Goal: Task Accomplishment & Management: Manage account settings

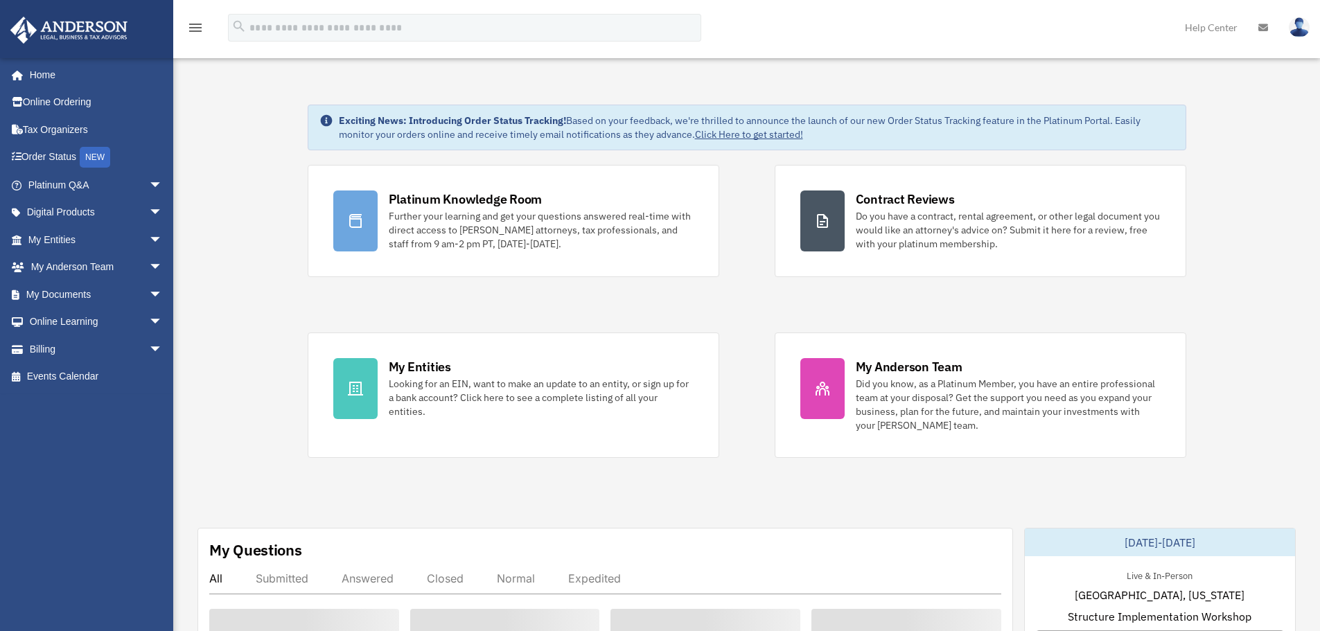
click at [530, 445] on link "My Entities Looking for an EIN, want to make an update to an entity, or sign up…" at bounding box center [514, 395] width 412 height 125
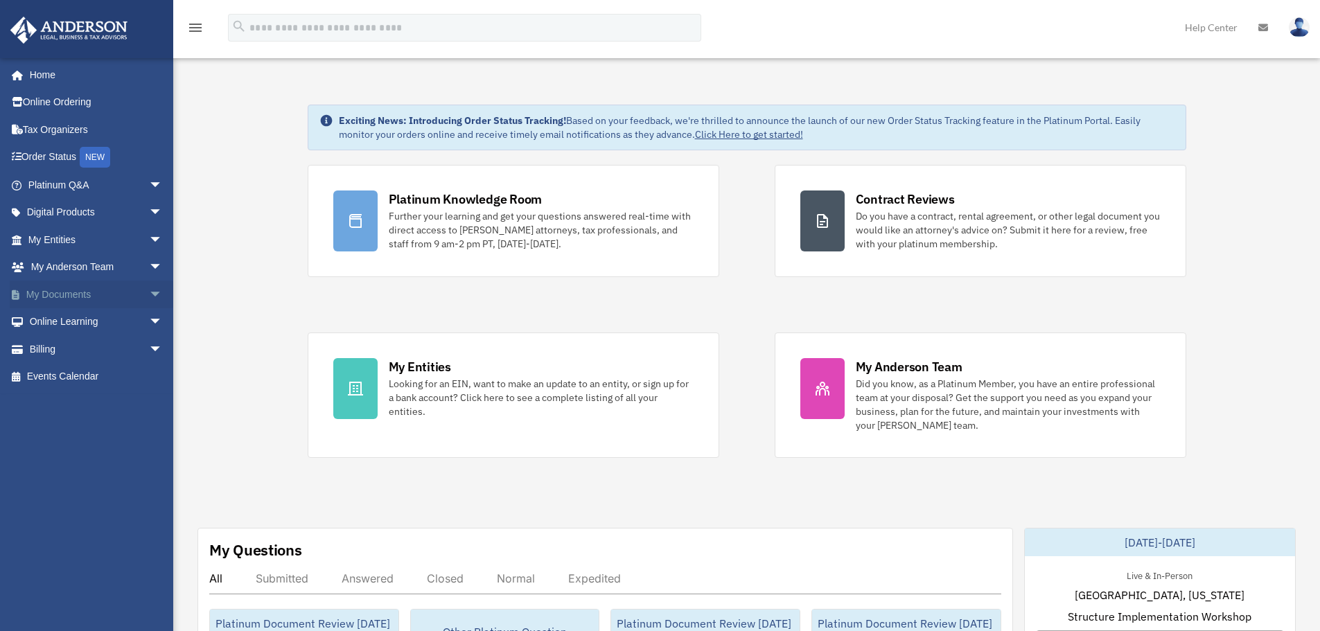
click at [82, 292] on link "My Documents arrow_drop_down" at bounding box center [97, 295] width 174 height 28
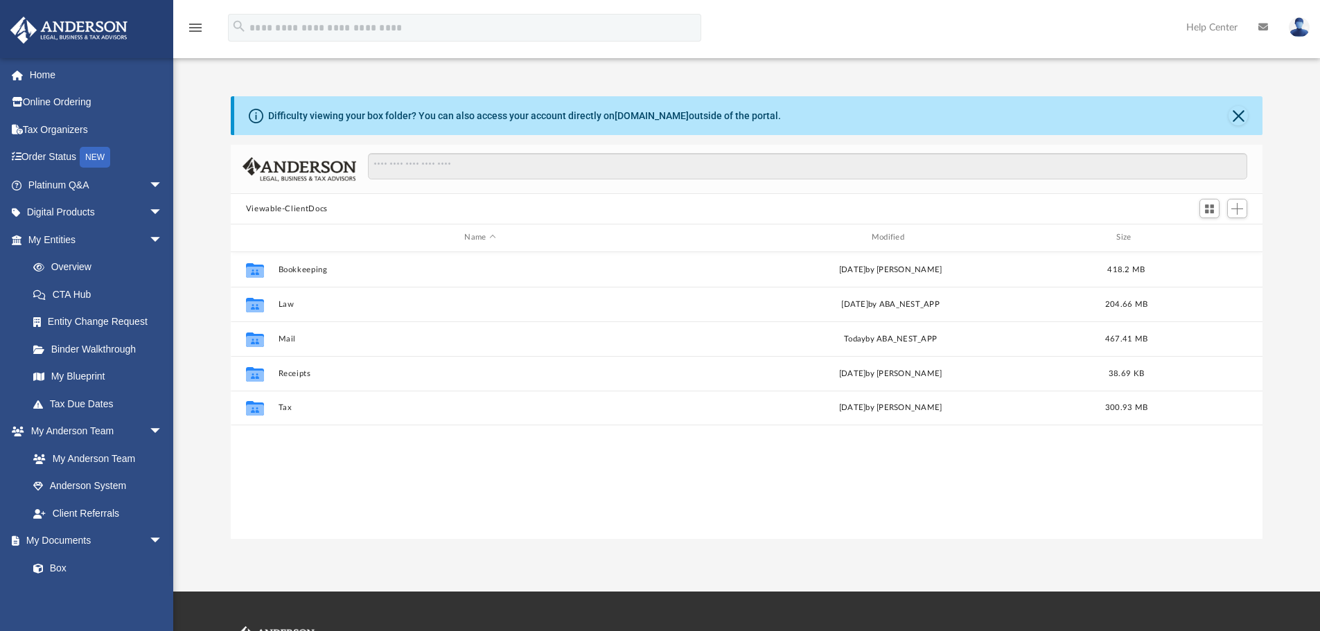
scroll to position [305, 1022]
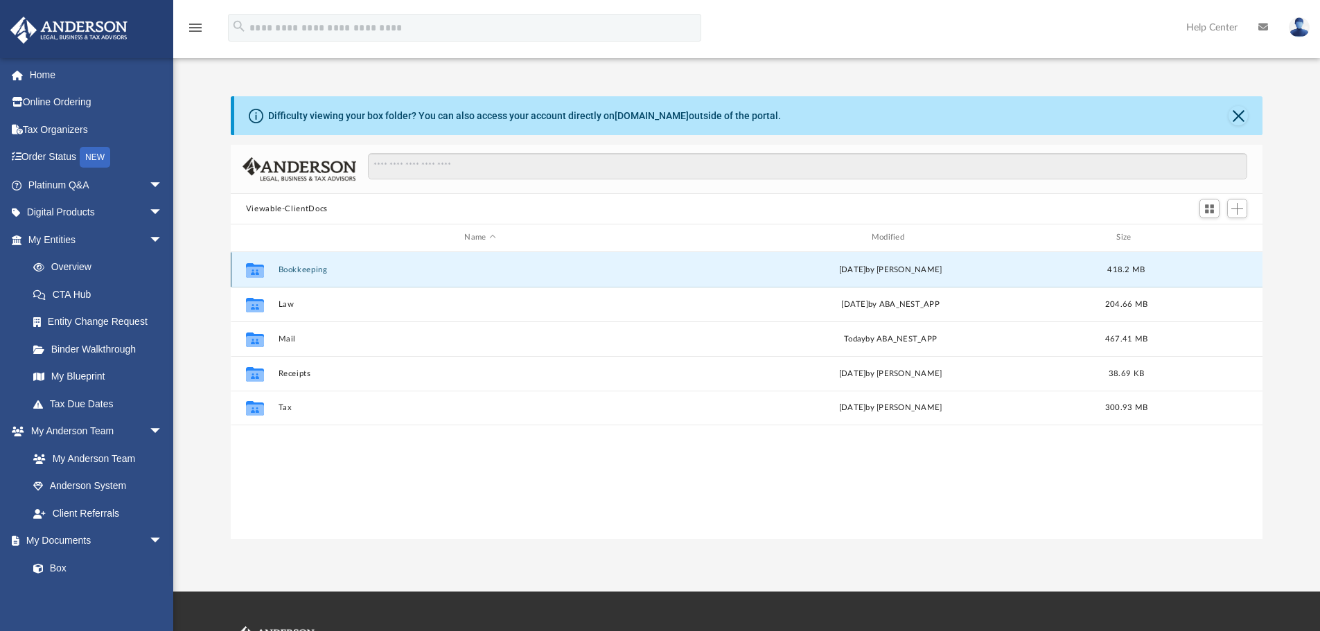
click at [294, 271] on button "Bookkeeping" at bounding box center [480, 269] width 404 height 9
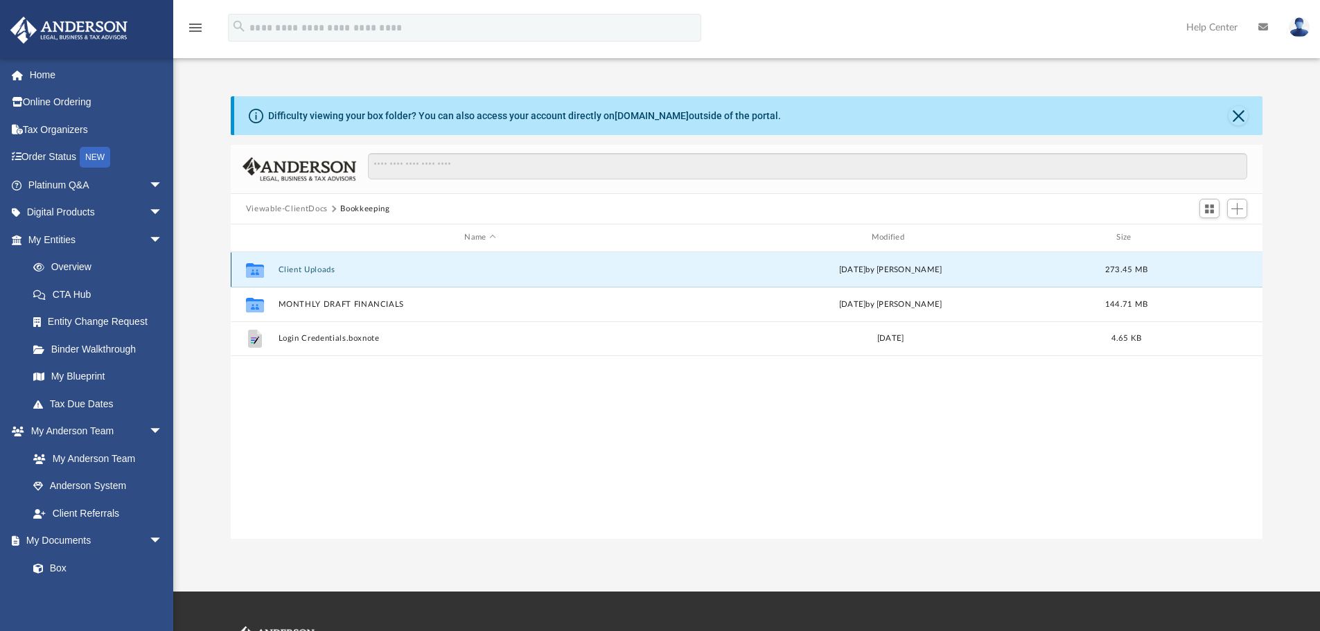
click at [302, 267] on button "Client Uploads" at bounding box center [480, 269] width 404 height 9
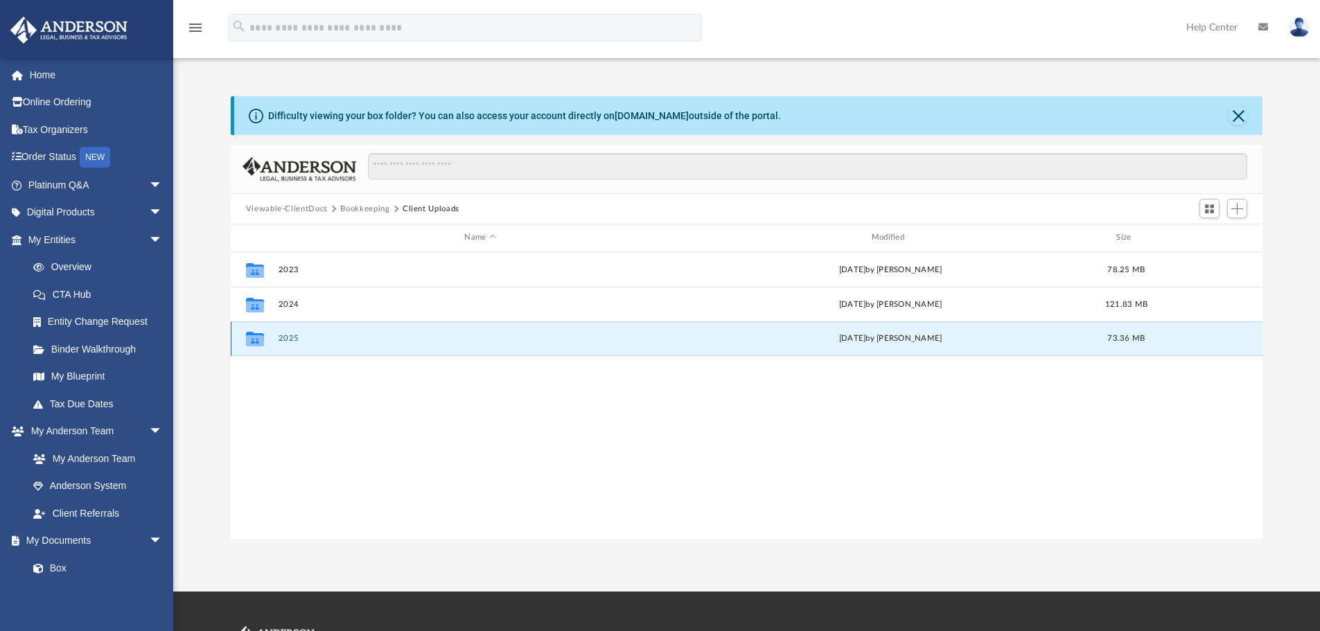
click at [286, 341] on button "2025" at bounding box center [480, 338] width 404 height 9
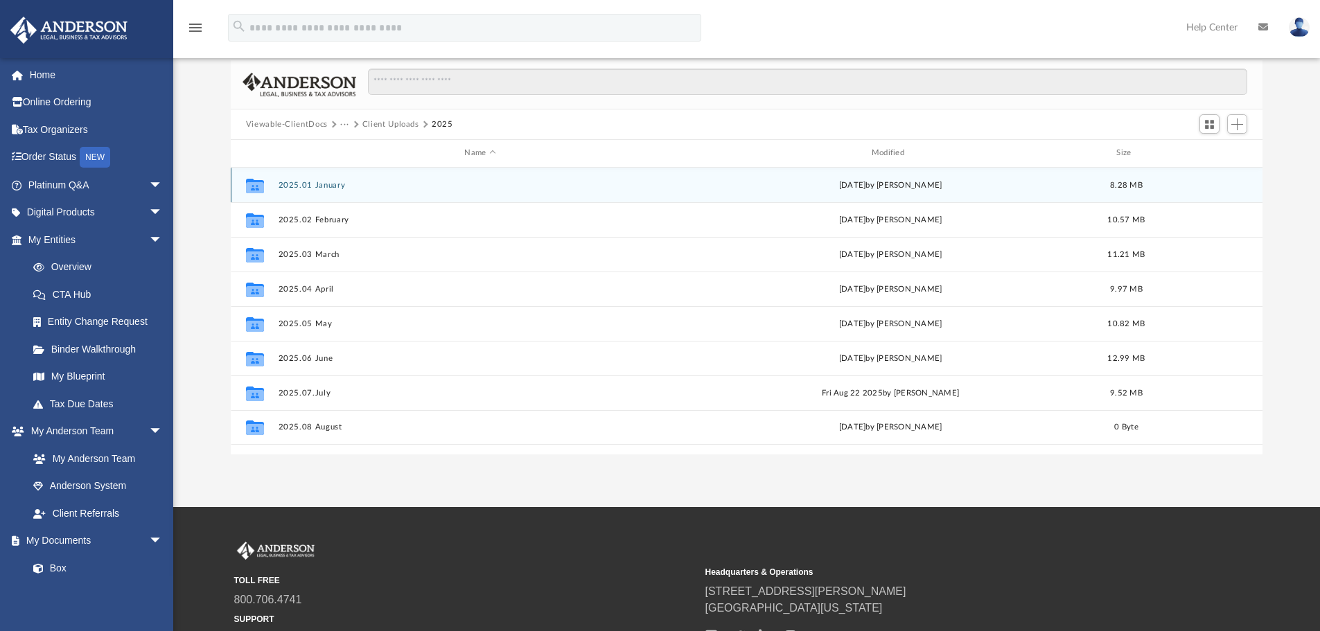
scroll to position [209, 0]
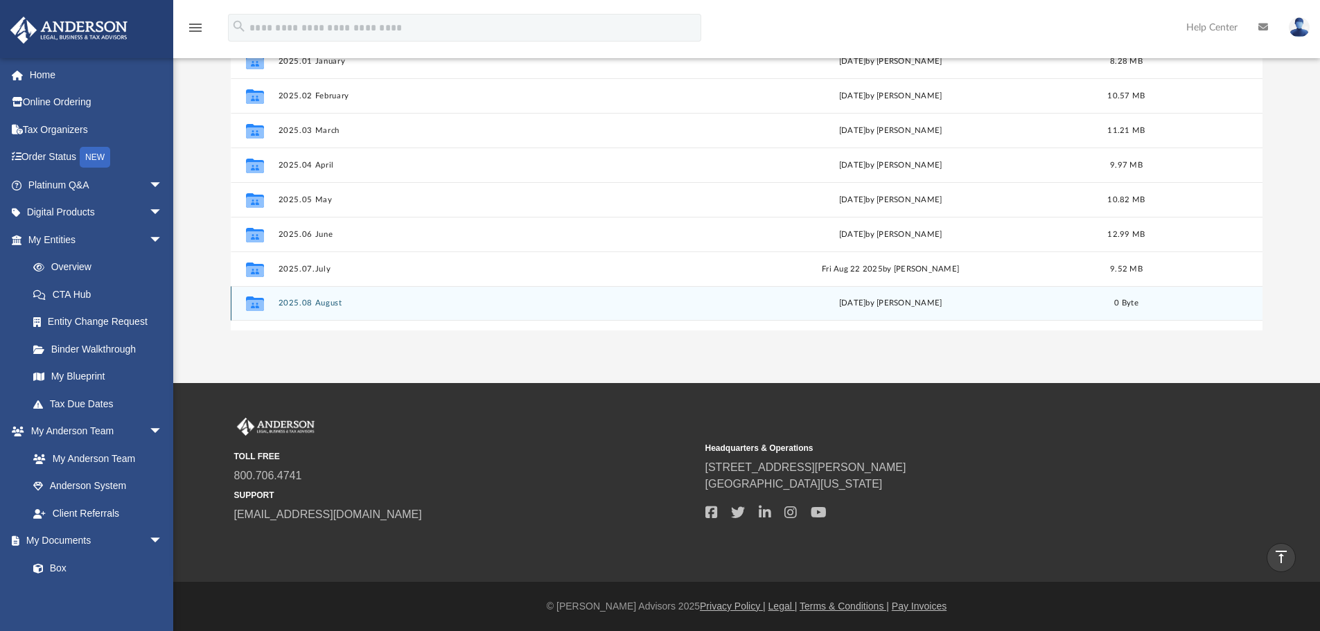
click at [331, 297] on div "Collaborated Folder 2025.08 August [DATE] by [PERSON_NAME] 0 Byte" at bounding box center [747, 303] width 1033 height 35
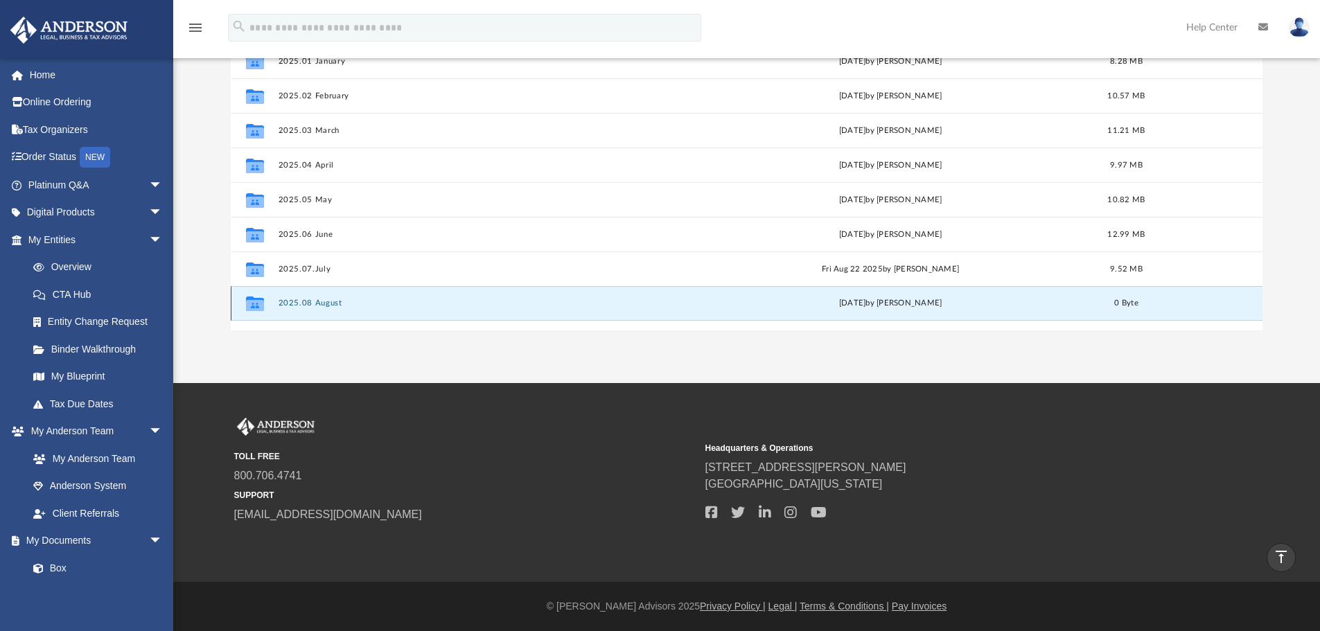
click at [328, 303] on button "2025.08 August" at bounding box center [480, 303] width 404 height 9
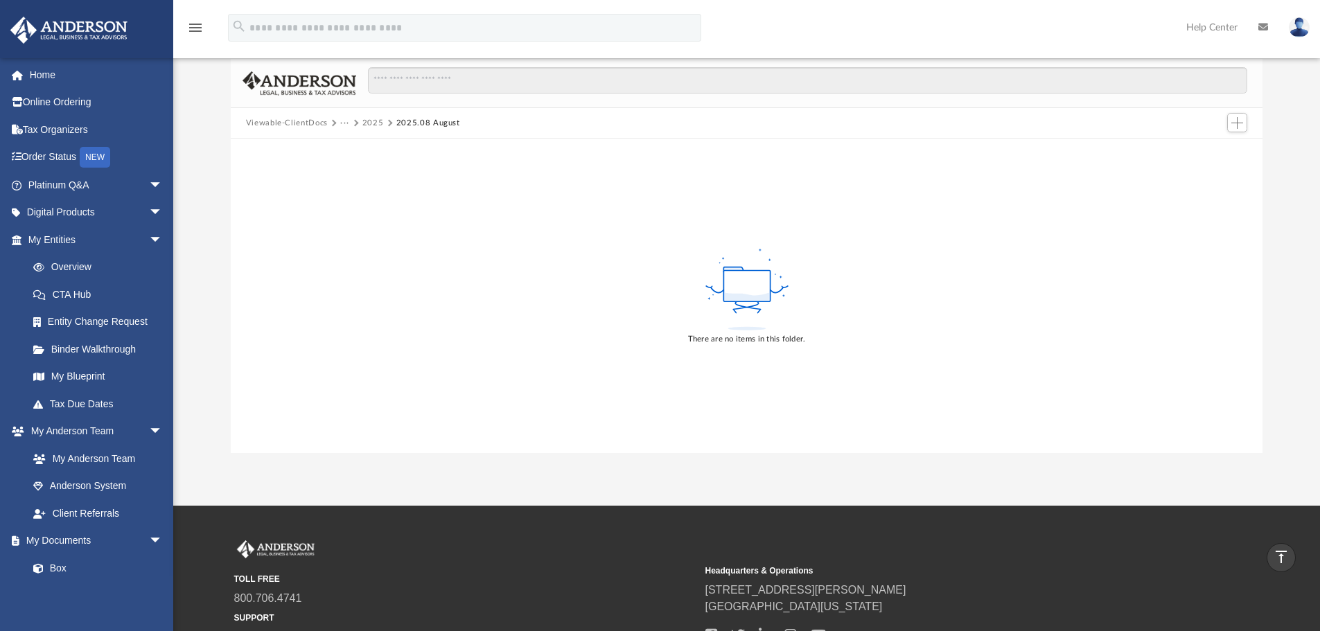
scroll to position [0, 0]
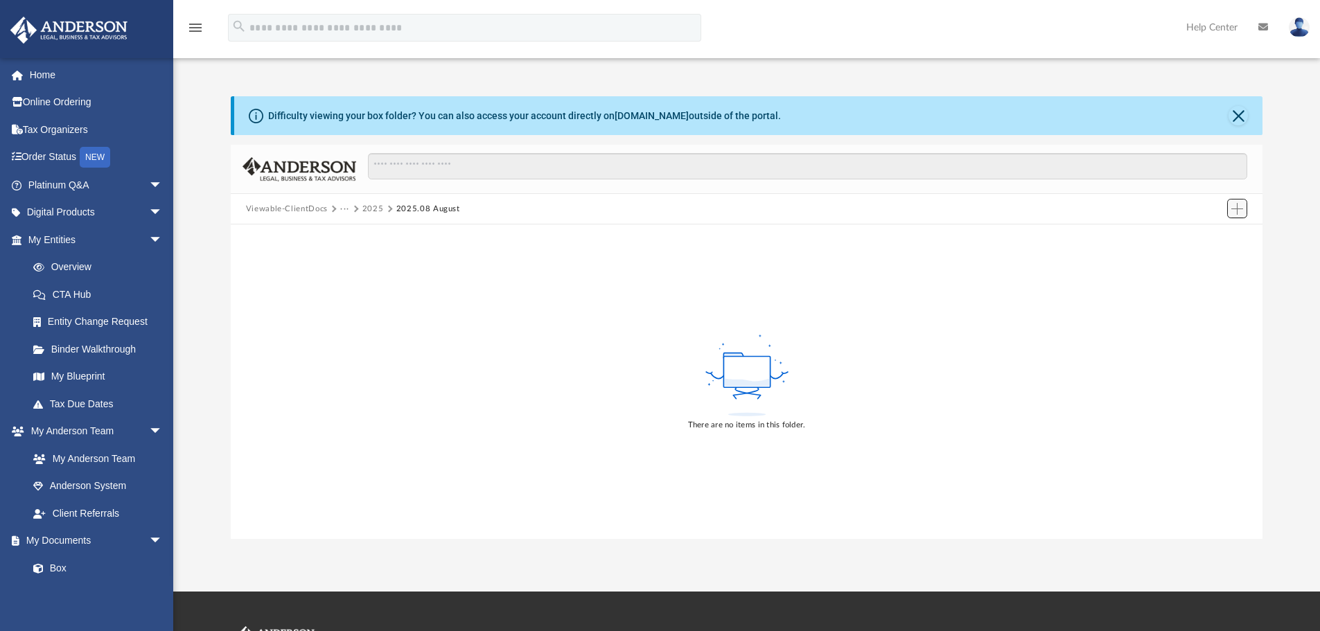
click at [1241, 209] on span "Add" at bounding box center [1238, 209] width 12 height 12
click at [1216, 261] on li "New Folder" at bounding box center [1218, 258] width 44 height 15
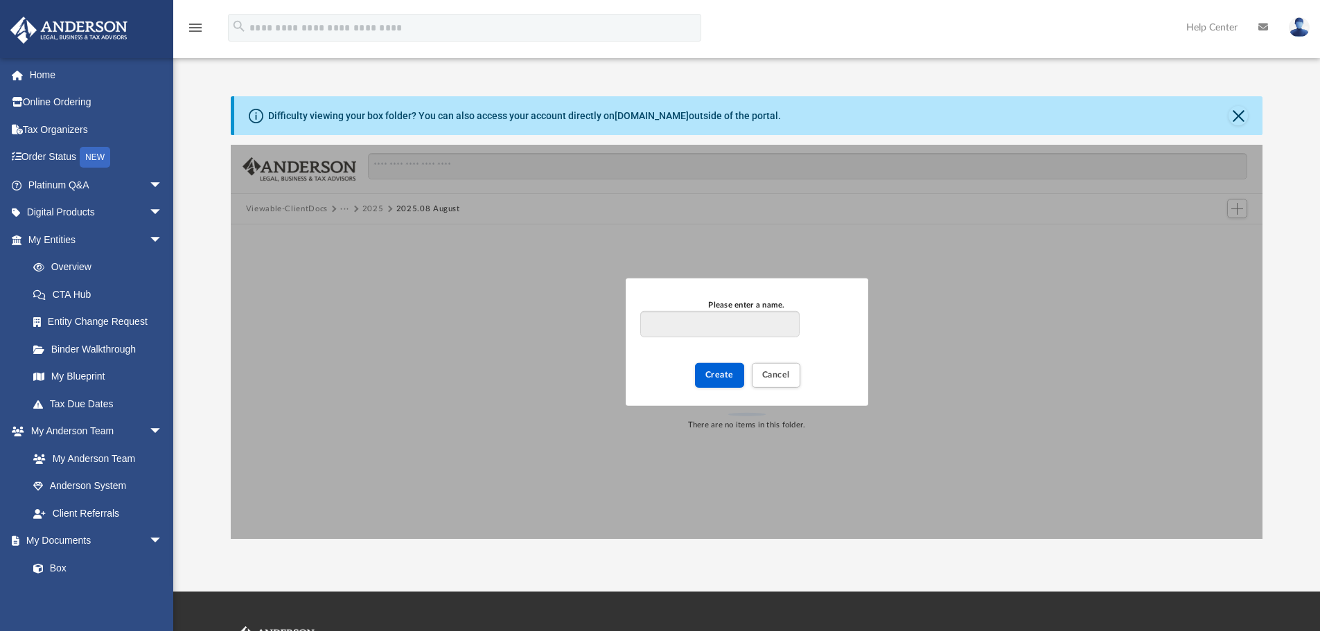
click at [194, 359] on div "Difficulty viewing your box folder? You can also access your account directly o…" at bounding box center [746, 317] width 1147 height 443
click at [658, 320] on input "Please enter a name." at bounding box center [719, 324] width 159 height 26
paste input "**********"
type input "**********"
click at [716, 372] on span "Create" at bounding box center [720, 375] width 28 height 8
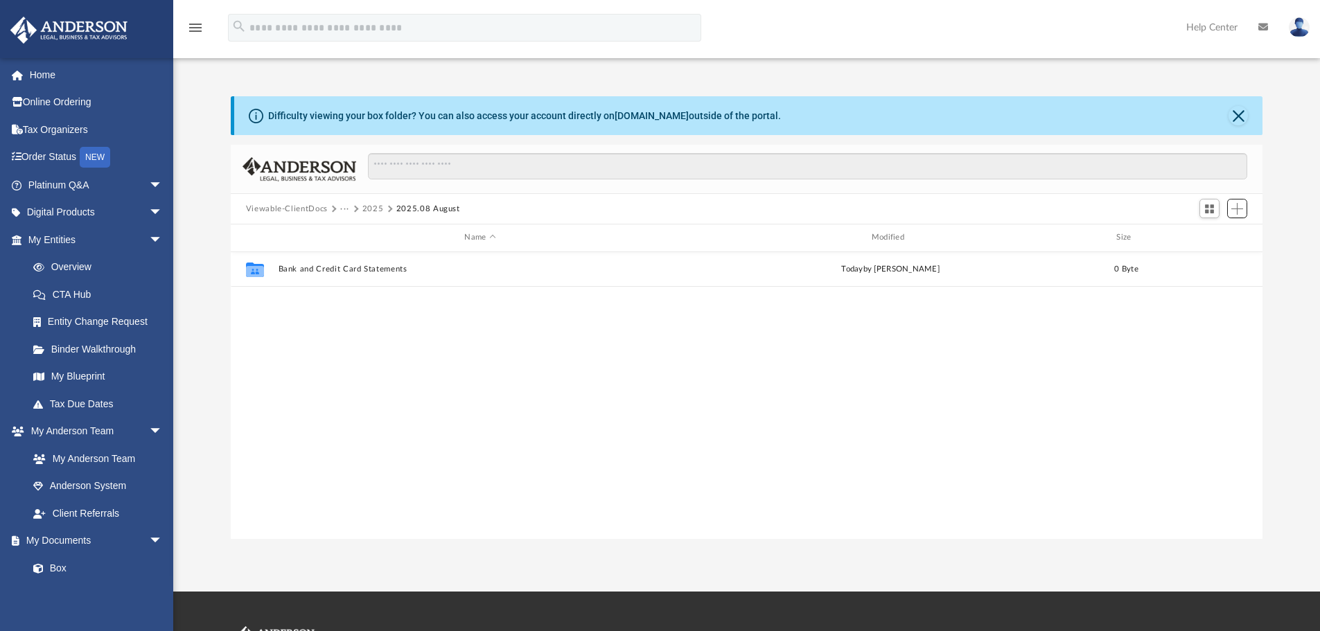
scroll to position [305, 1022]
click at [211, 387] on div "Difficulty viewing your box folder? You can also access your account directly o…" at bounding box center [746, 317] width 1147 height 443
click at [1240, 204] on span "Add" at bounding box center [1238, 209] width 12 height 12
click at [1219, 260] on li "New Folder" at bounding box center [1218, 258] width 44 height 15
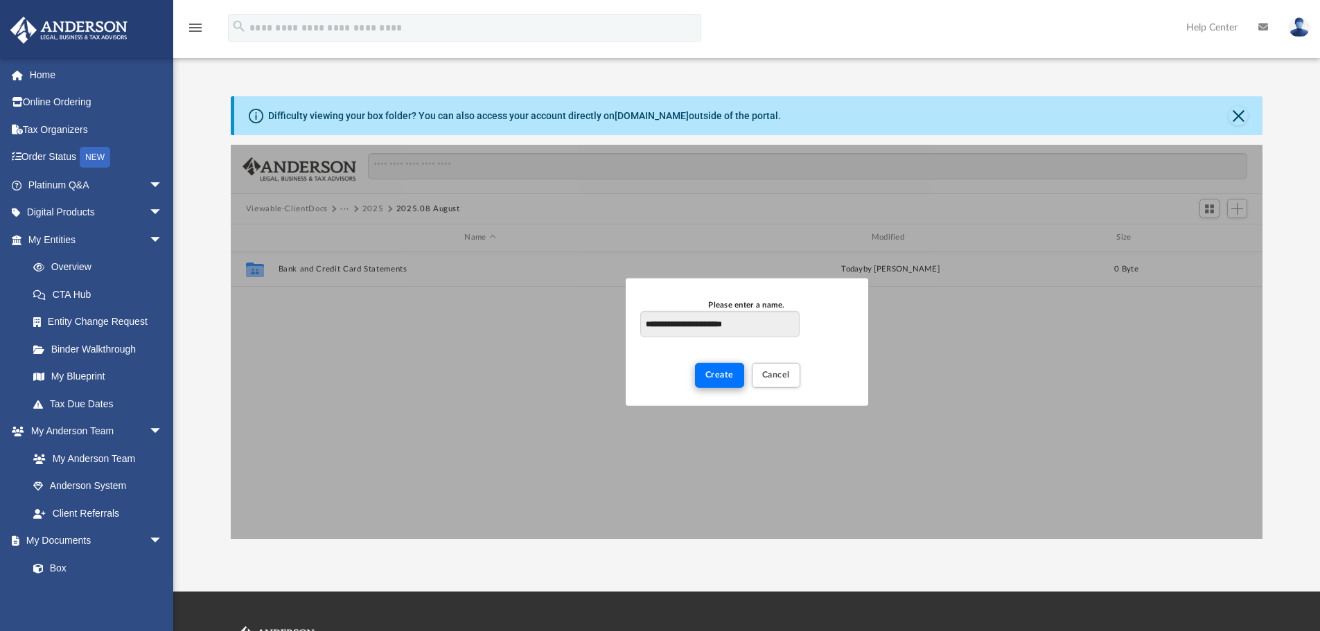
type input "**********"
click at [727, 381] on button "Create" at bounding box center [719, 375] width 49 height 24
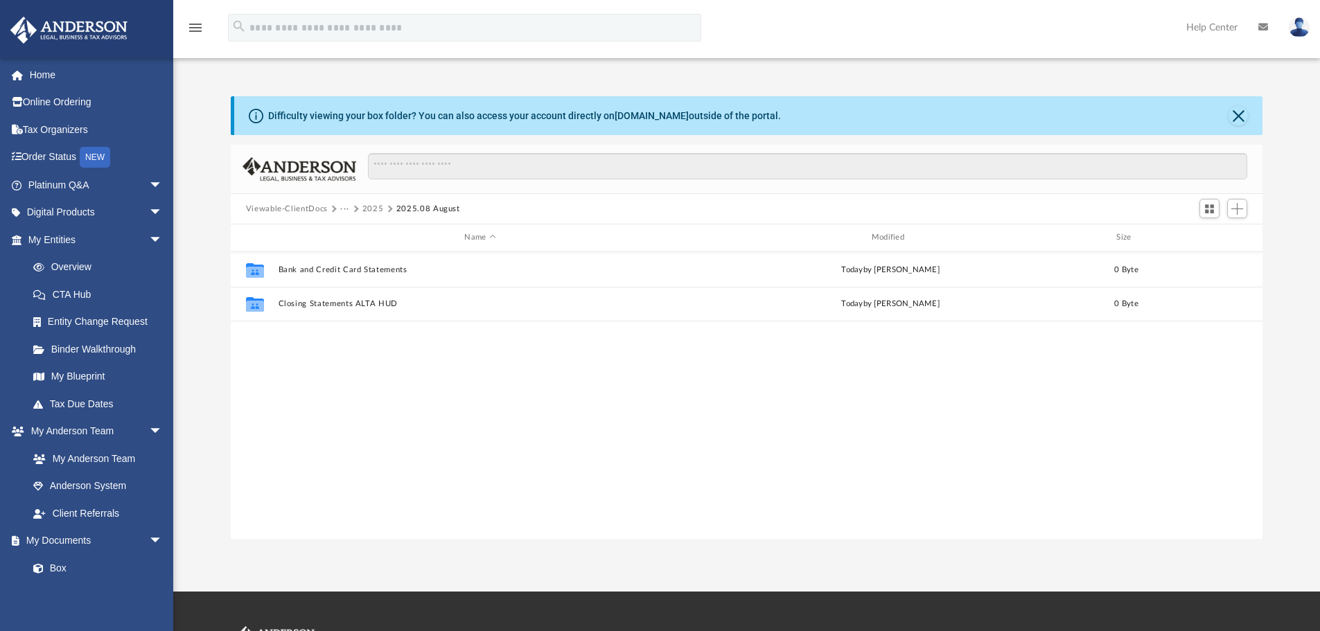
drag, startPoint x: 173, startPoint y: 315, endPoint x: 180, endPoint y: 322, distance: 9.8
click at [174, 316] on div "Difficulty viewing your box folder? You can also access your account directly o…" at bounding box center [746, 317] width 1147 height 443
click at [1238, 210] on span "Add" at bounding box center [1238, 209] width 12 height 12
click at [1216, 259] on li "New Folder" at bounding box center [1218, 258] width 44 height 15
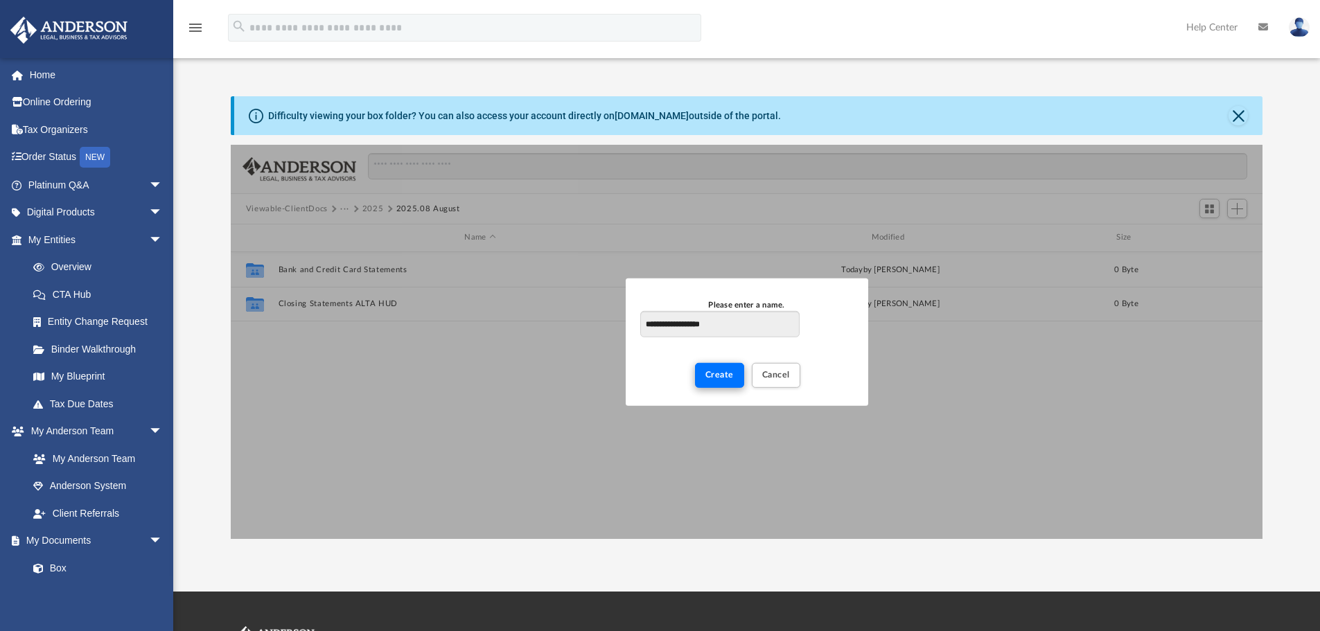
type input "**********"
click at [719, 372] on span "Create" at bounding box center [720, 375] width 28 height 8
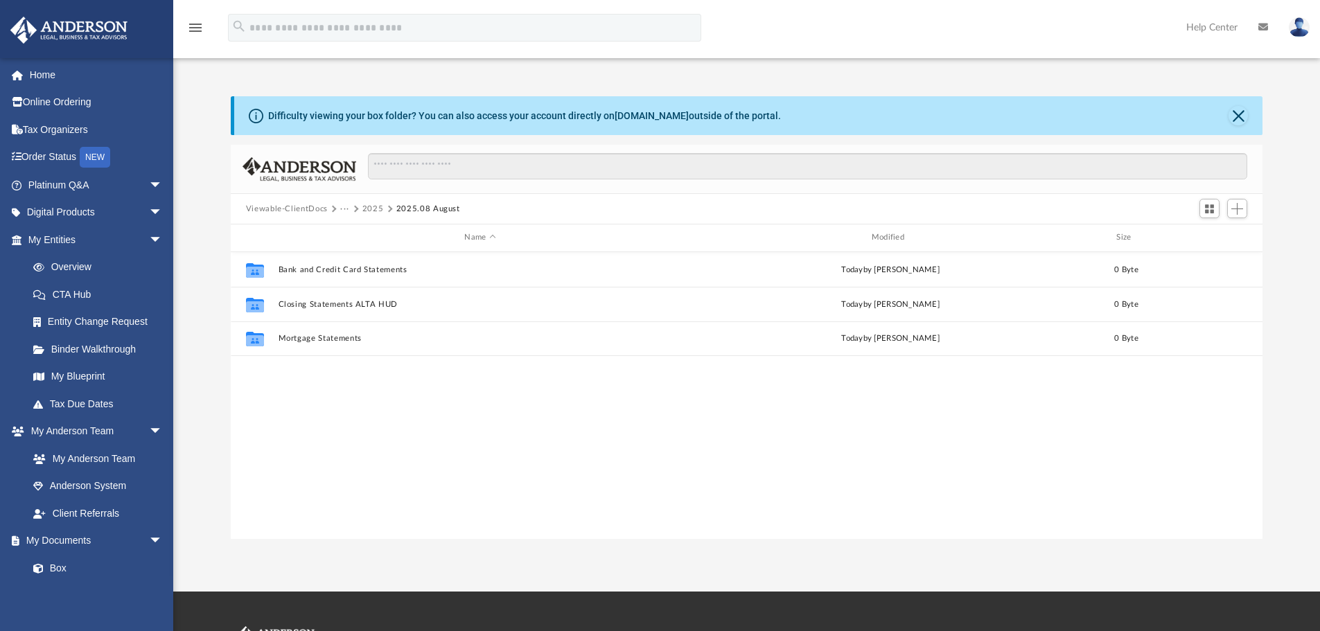
click at [199, 352] on div "Difficulty viewing your box folder? You can also access your account directly o…" at bounding box center [746, 317] width 1147 height 443
click at [1244, 207] on button "Add" at bounding box center [1238, 208] width 21 height 19
click at [1206, 259] on li "New Folder" at bounding box center [1218, 258] width 44 height 15
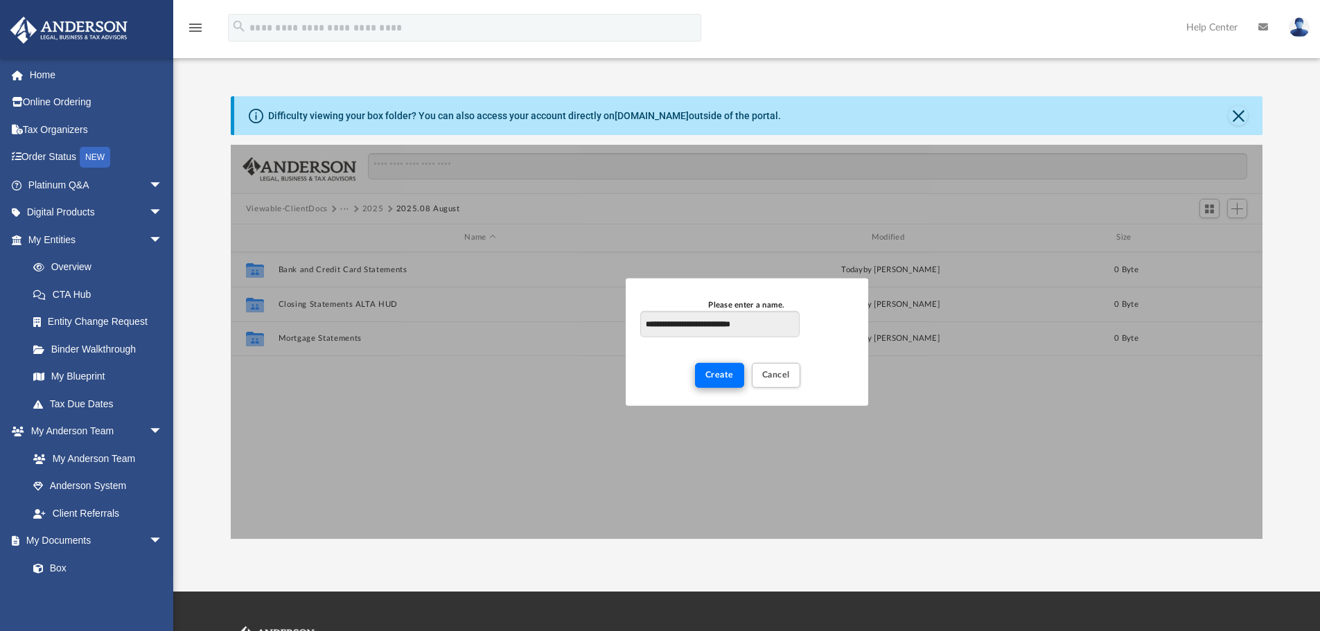
type input "**********"
click at [720, 379] on span "Create" at bounding box center [720, 375] width 28 height 8
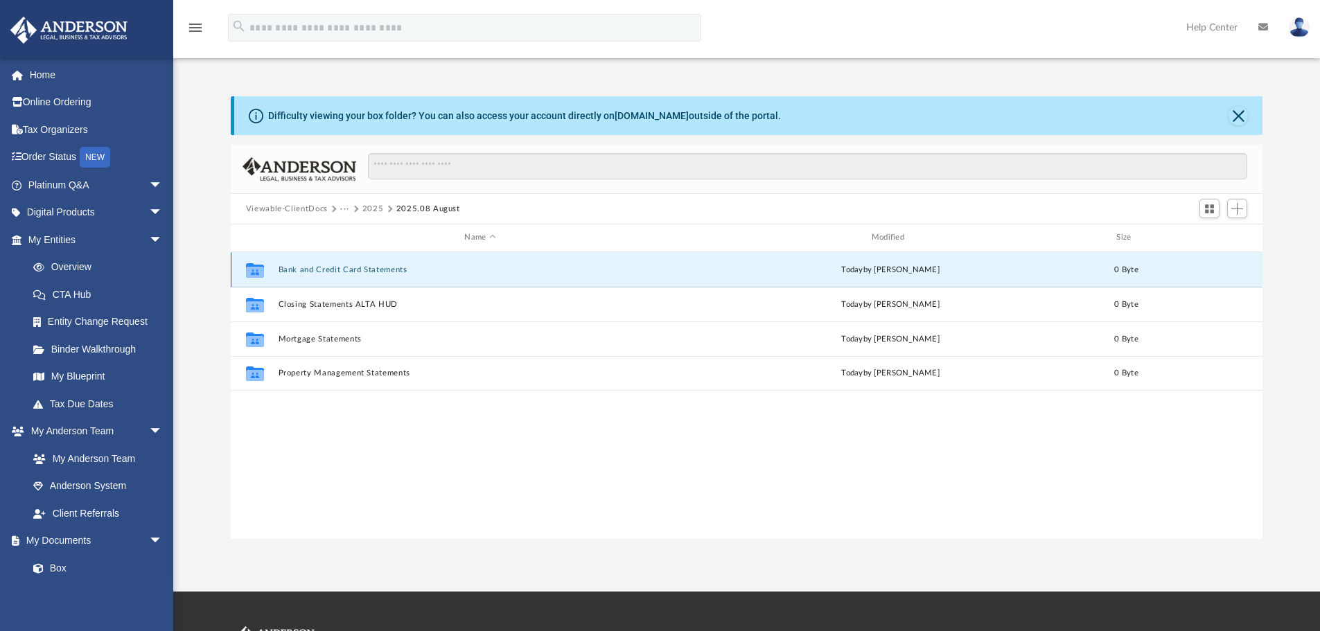
click at [352, 265] on button "Bank and Credit Card Statements" at bounding box center [480, 269] width 404 height 9
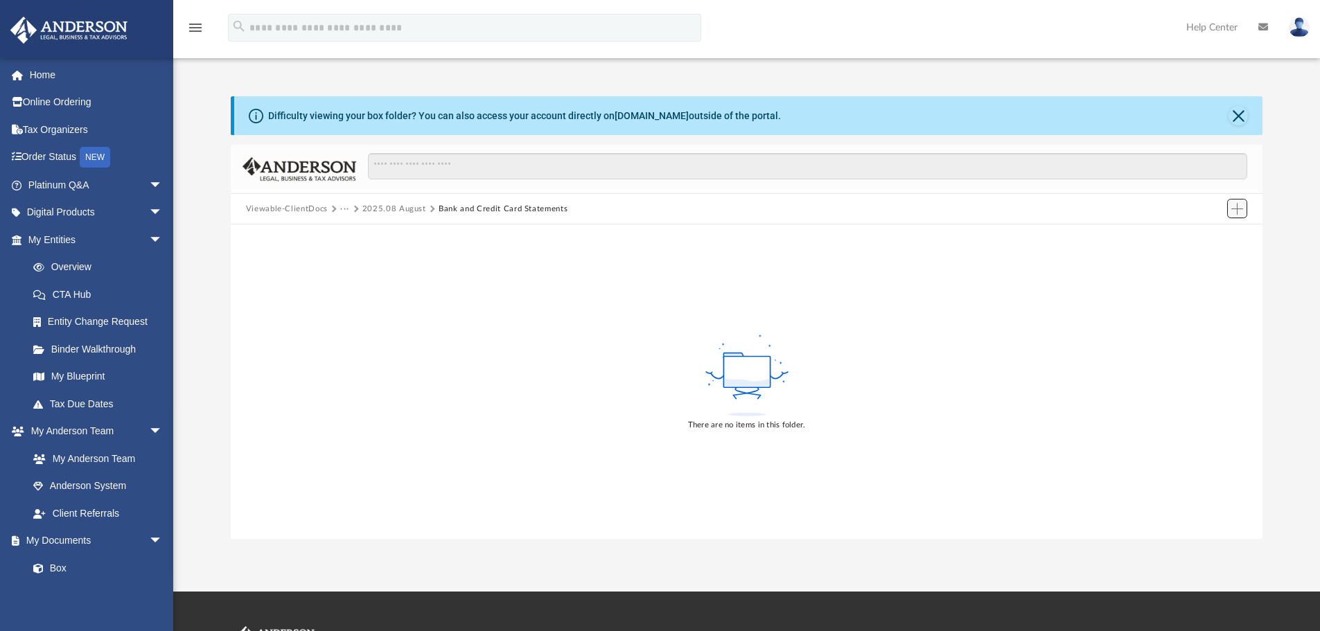
click at [1239, 211] on span "Add" at bounding box center [1238, 209] width 12 height 12
click at [1207, 236] on li "Upload" at bounding box center [1218, 236] width 44 height 15
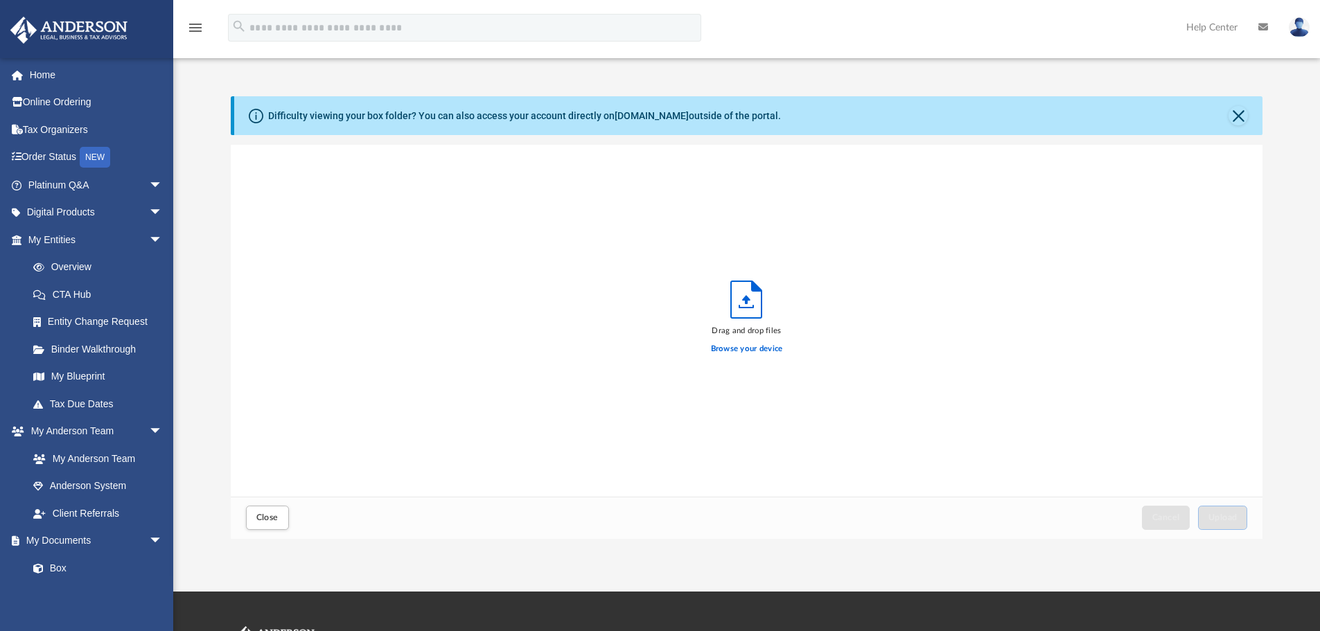
scroll to position [341, 1022]
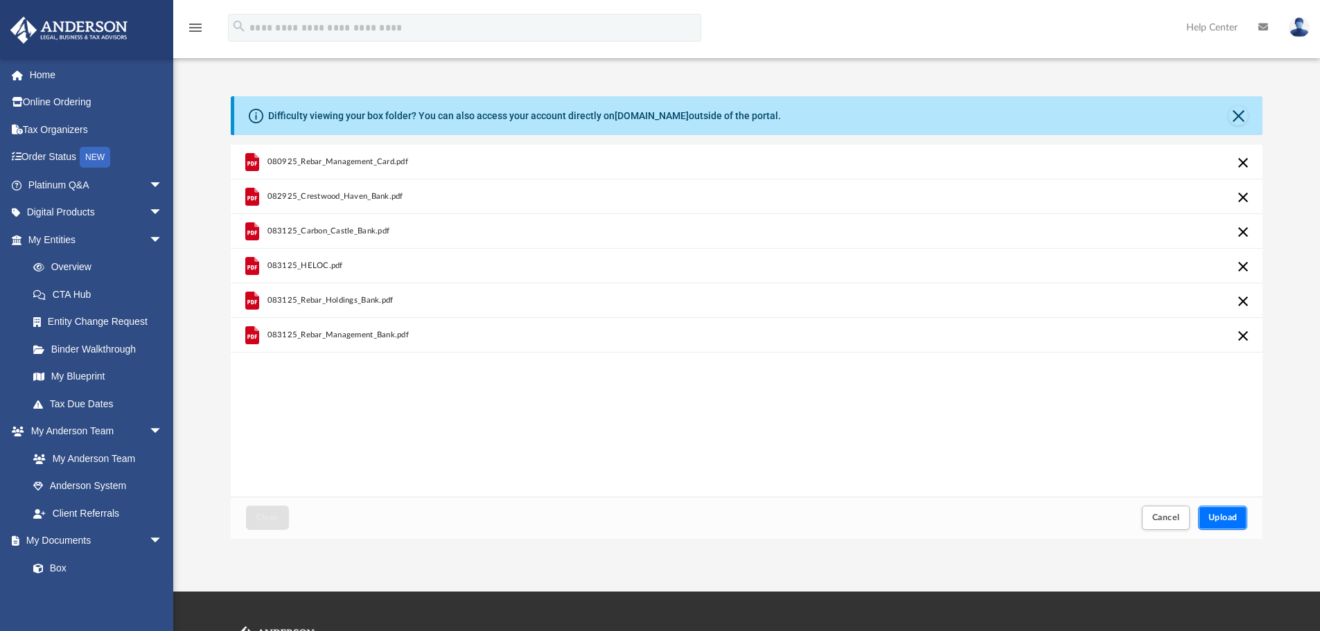
click at [1210, 512] on button "Upload" at bounding box center [1223, 518] width 50 height 24
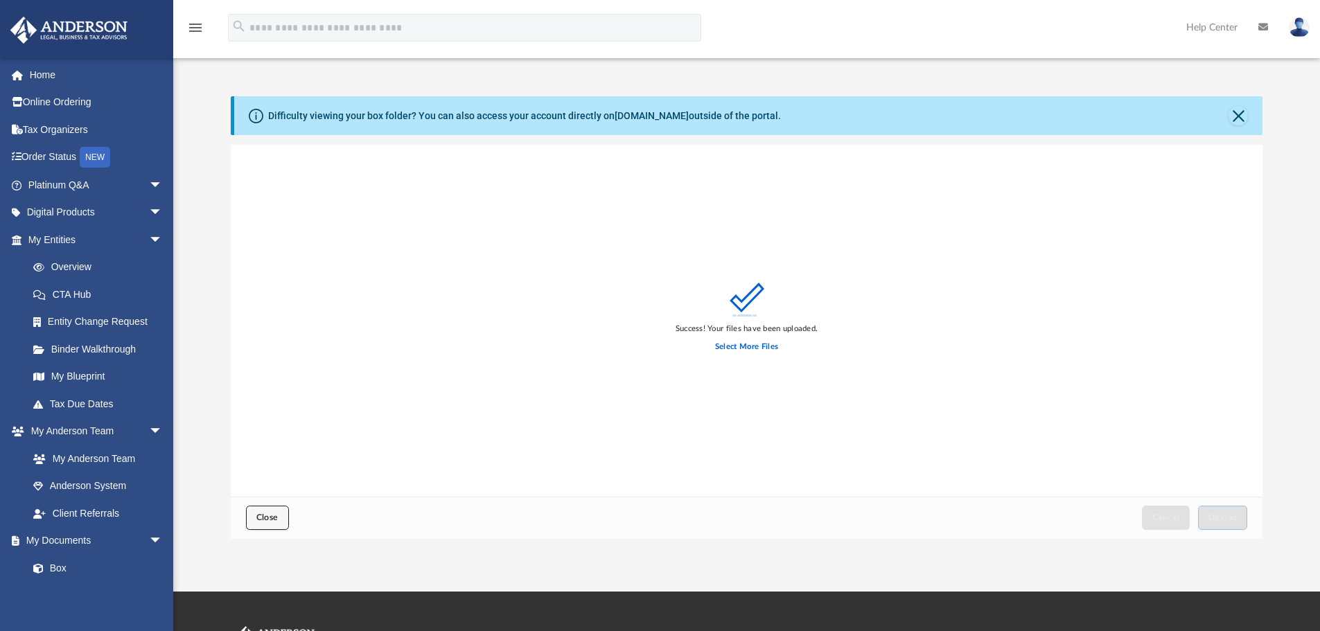
click at [251, 521] on button "Close" at bounding box center [267, 518] width 43 height 24
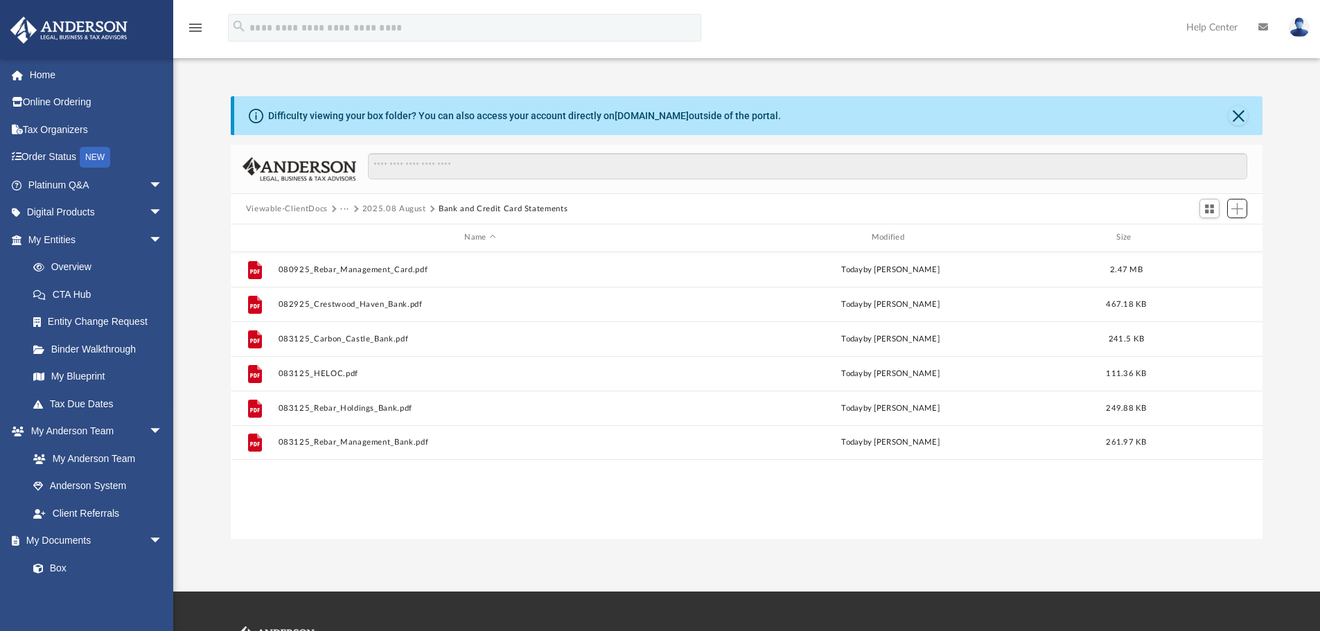
scroll to position [305, 1022]
click at [385, 203] on button "2025.08 August" at bounding box center [395, 209] width 64 height 12
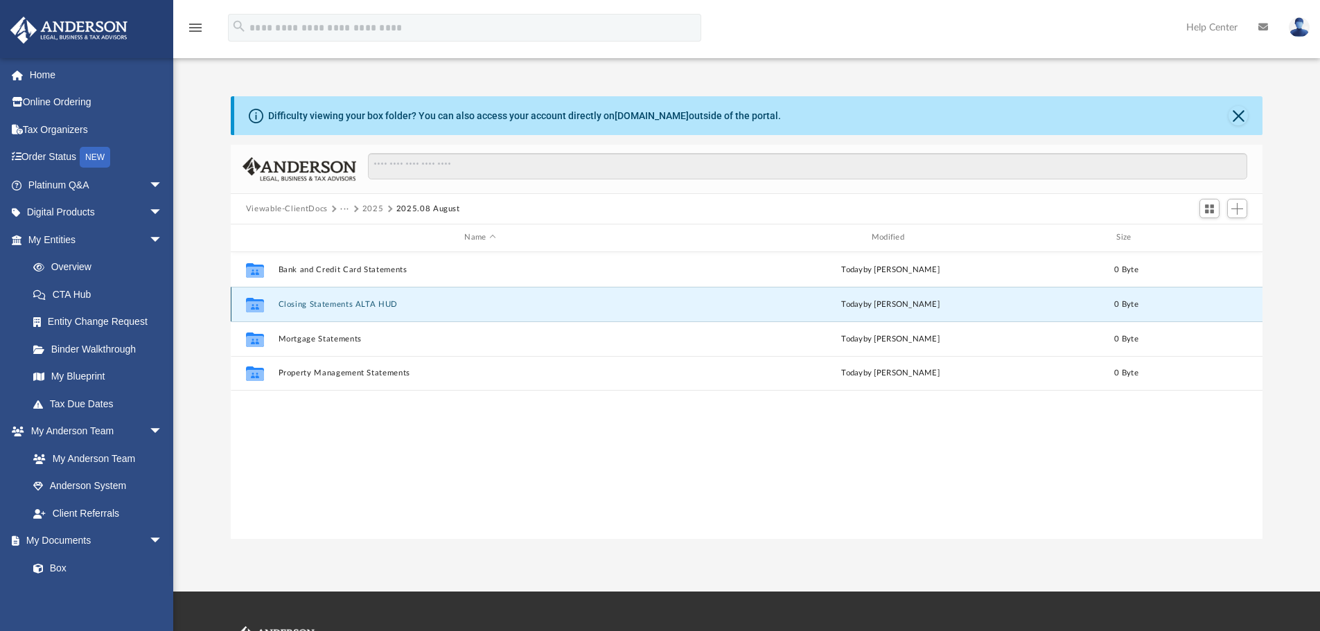
click at [331, 302] on button "Closing Statements ALTA HUD" at bounding box center [480, 304] width 404 height 9
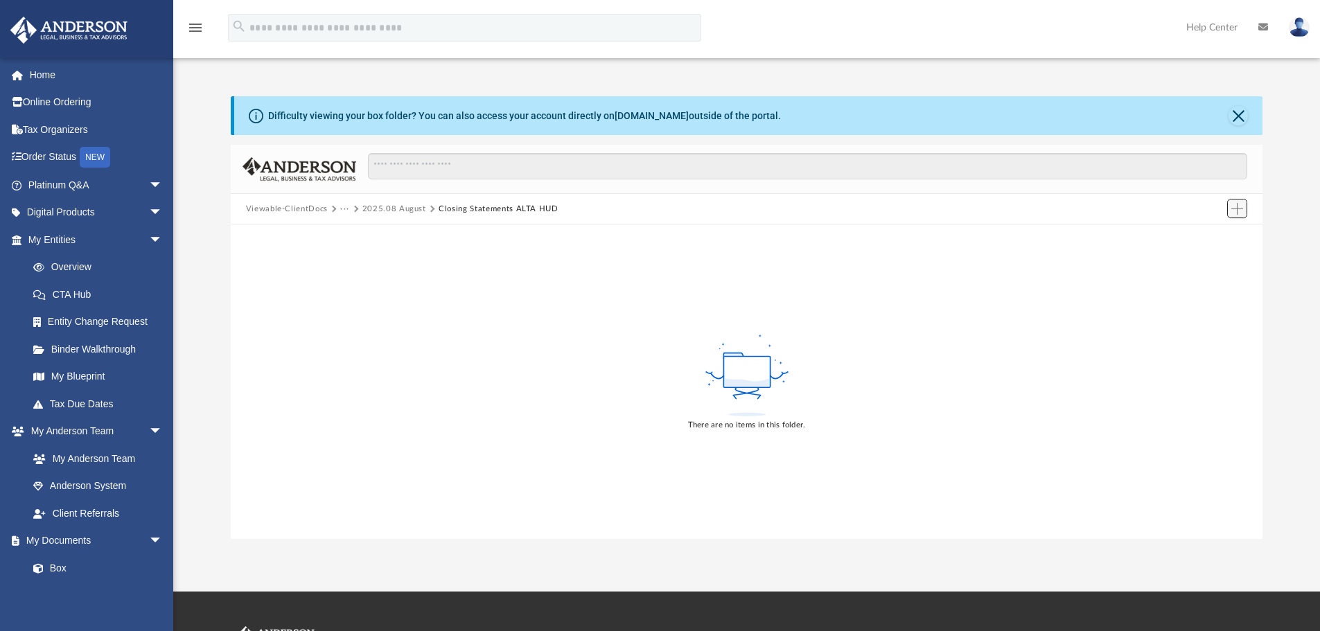
click at [1235, 205] on span "Add" at bounding box center [1238, 209] width 12 height 12
click at [1212, 236] on li "Upload" at bounding box center [1218, 236] width 44 height 15
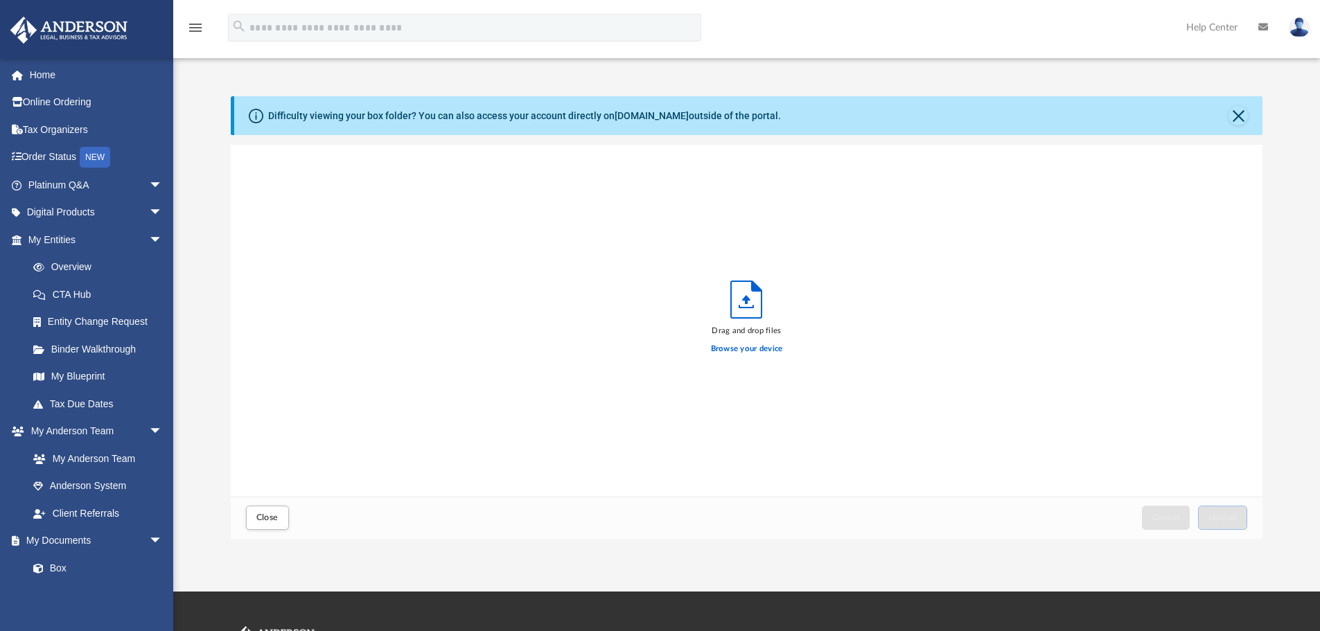
scroll to position [341, 1022]
click at [1223, 517] on span "Upload" at bounding box center [1223, 518] width 29 height 8
click at [254, 521] on button "Close" at bounding box center [267, 518] width 43 height 24
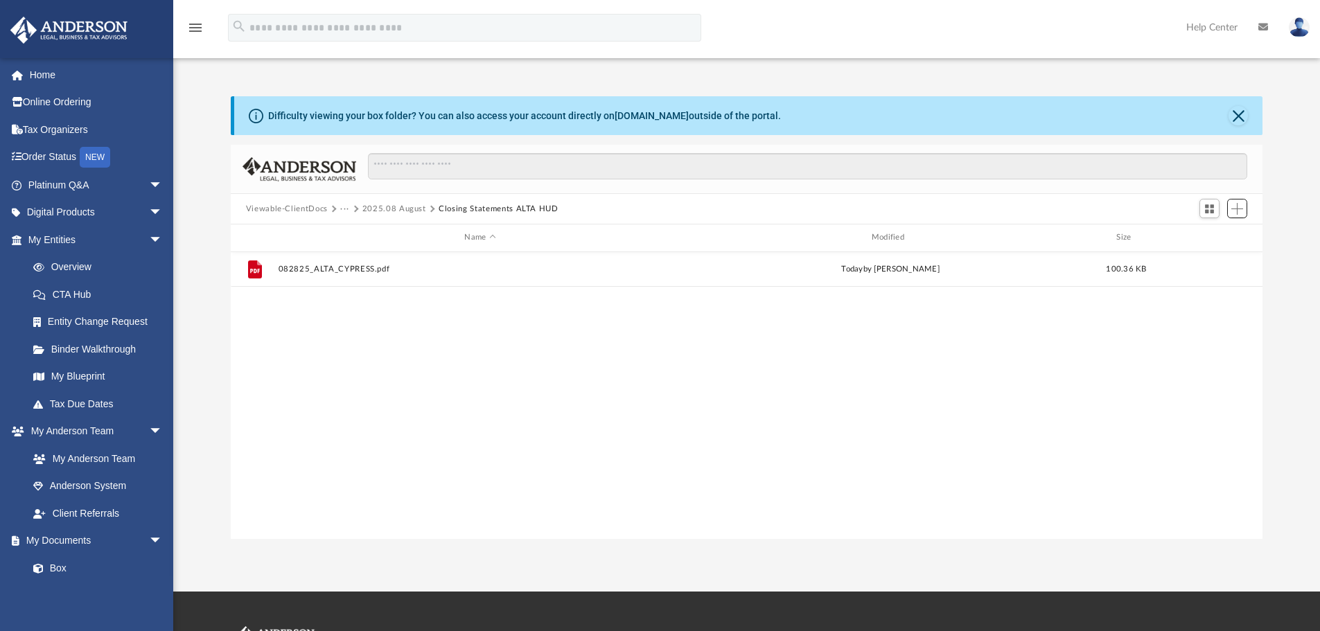
scroll to position [305, 1022]
click at [1232, 116] on button "Close" at bounding box center [1238, 115] width 19 height 19
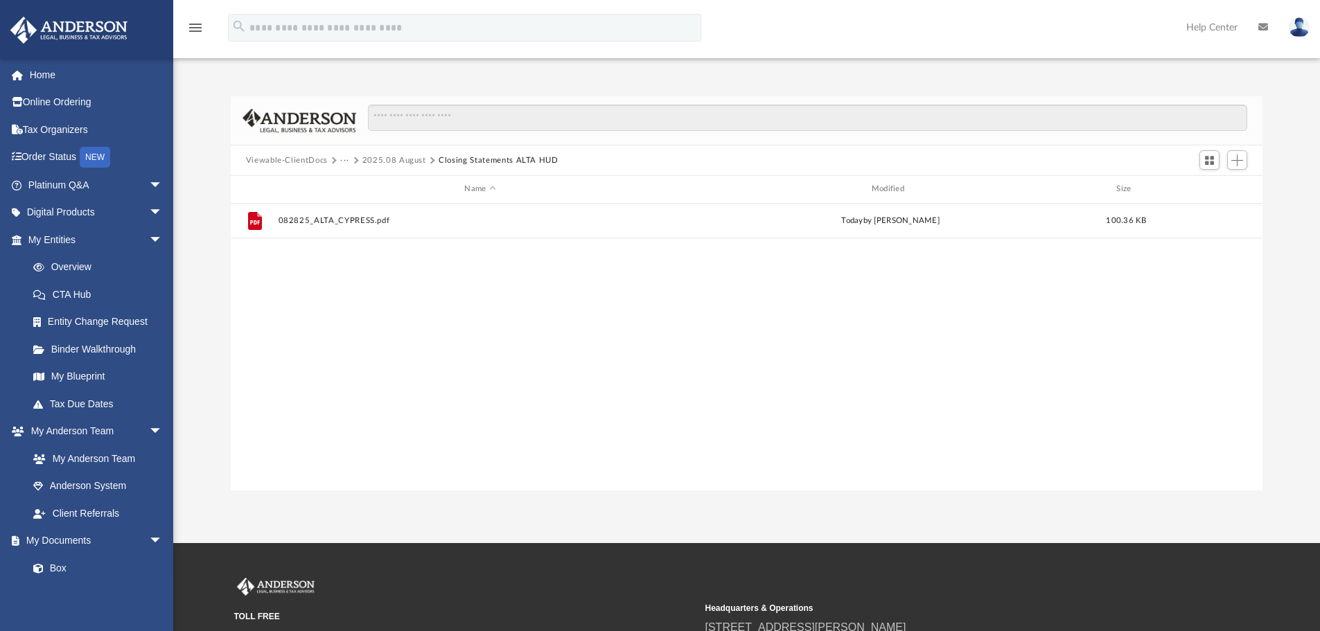
click at [396, 160] on button "2025.08 August" at bounding box center [395, 161] width 64 height 12
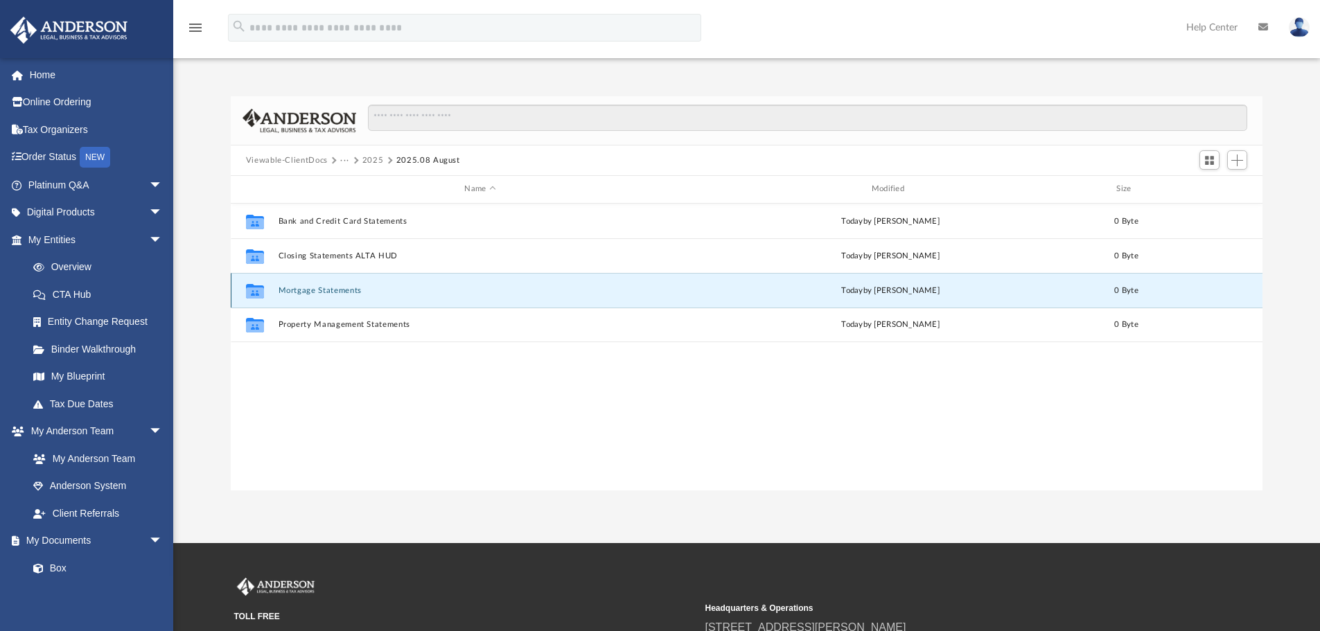
click at [324, 291] on button "Mortgage Statements" at bounding box center [480, 290] width 404 height 9
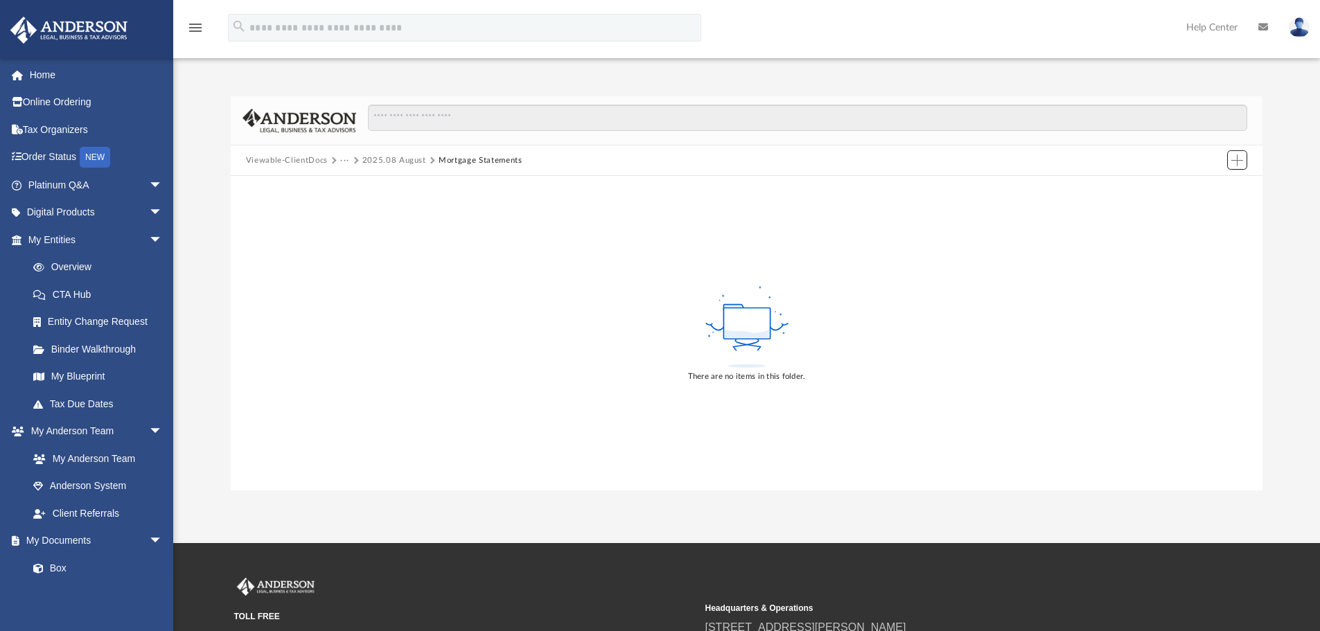
drag, startPoint x: 1235, startPoint y: 159, endPoint x: 1135, endPoint y: 190, distance: 105.2
click at [1235, 159] on span "Add" at bounding box center [1238, 161] width 12 height 12
click at [1212, 190] on li "Upload" at bounding box center [1218, 188] width 44 height 15
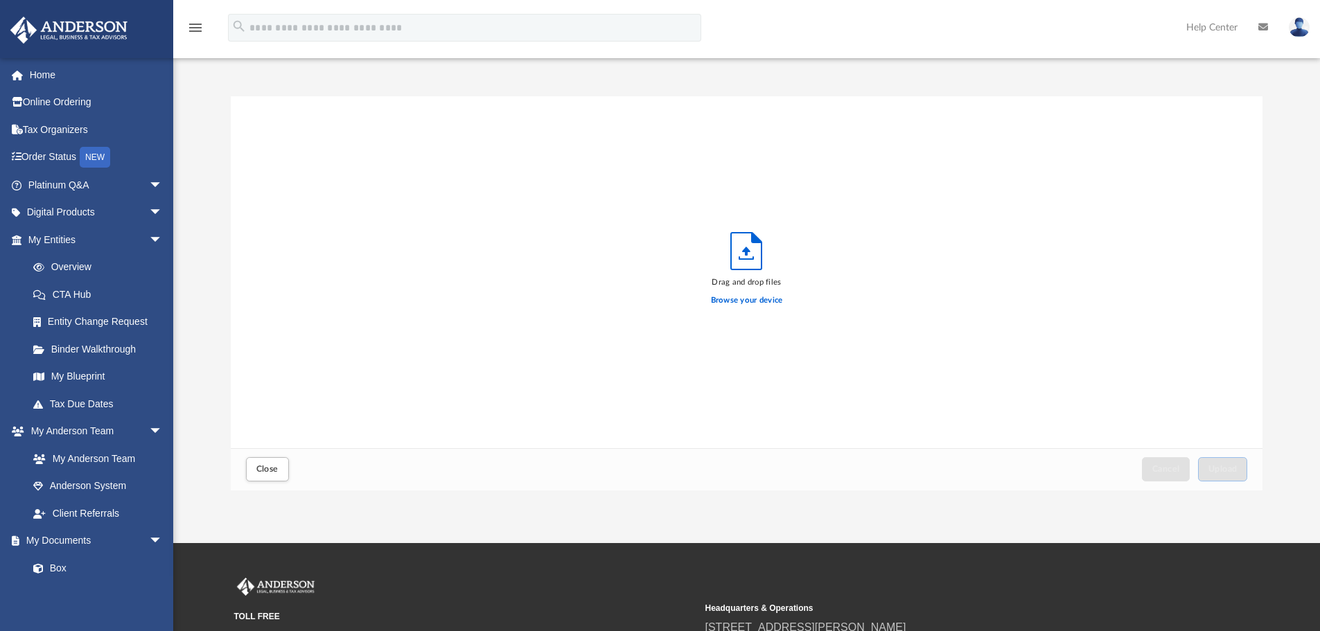
scroll to position [341, 1022]
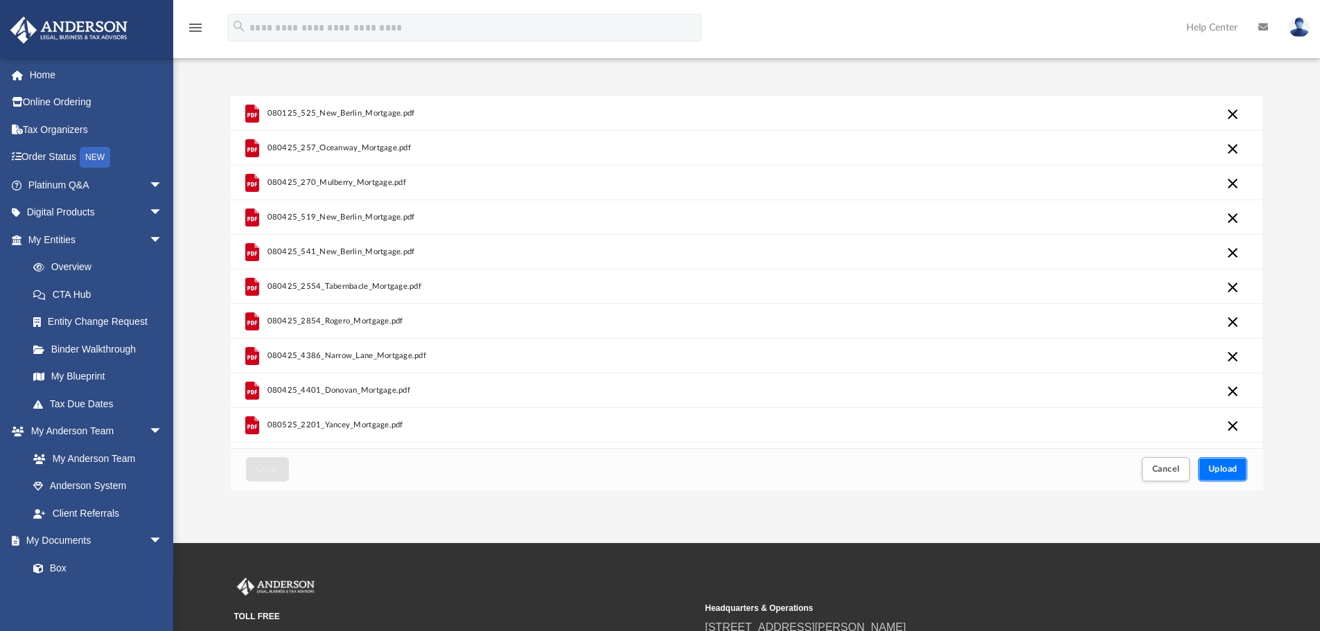
click at [1218, 468] on span "Upload" at bounding box center [1223, 469] width 29 height 8
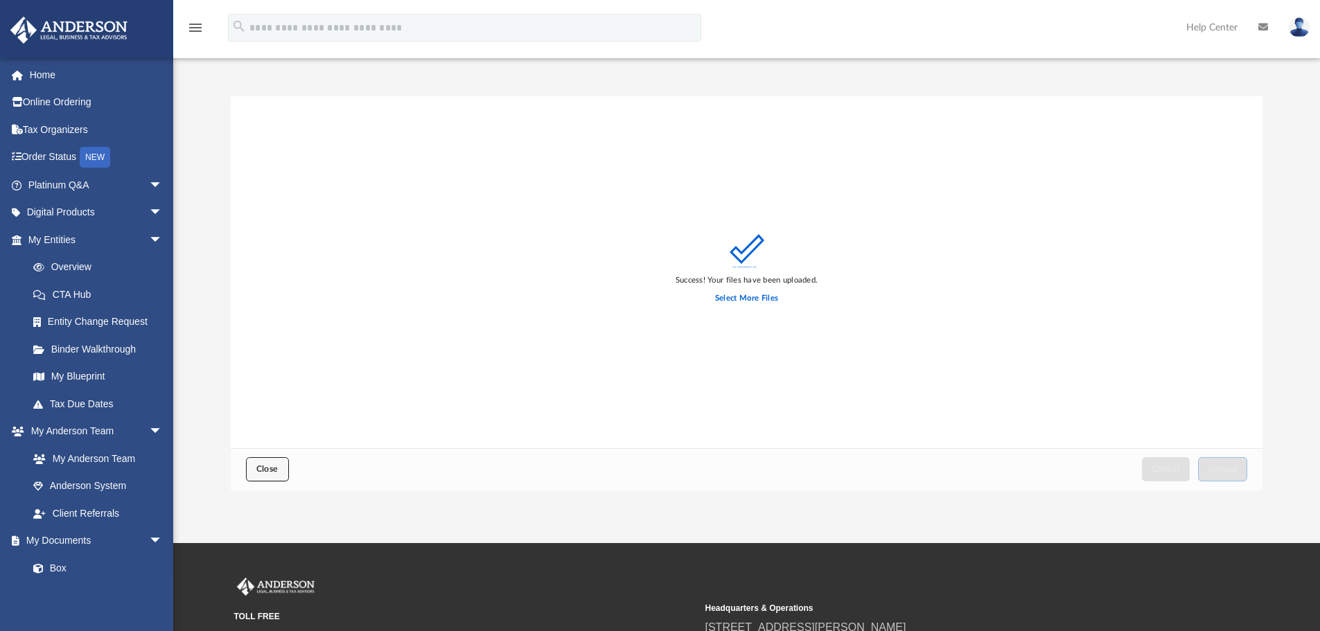
click at [270, 469] on span "Close" at bounding box center [267, 469] width 22 height 8
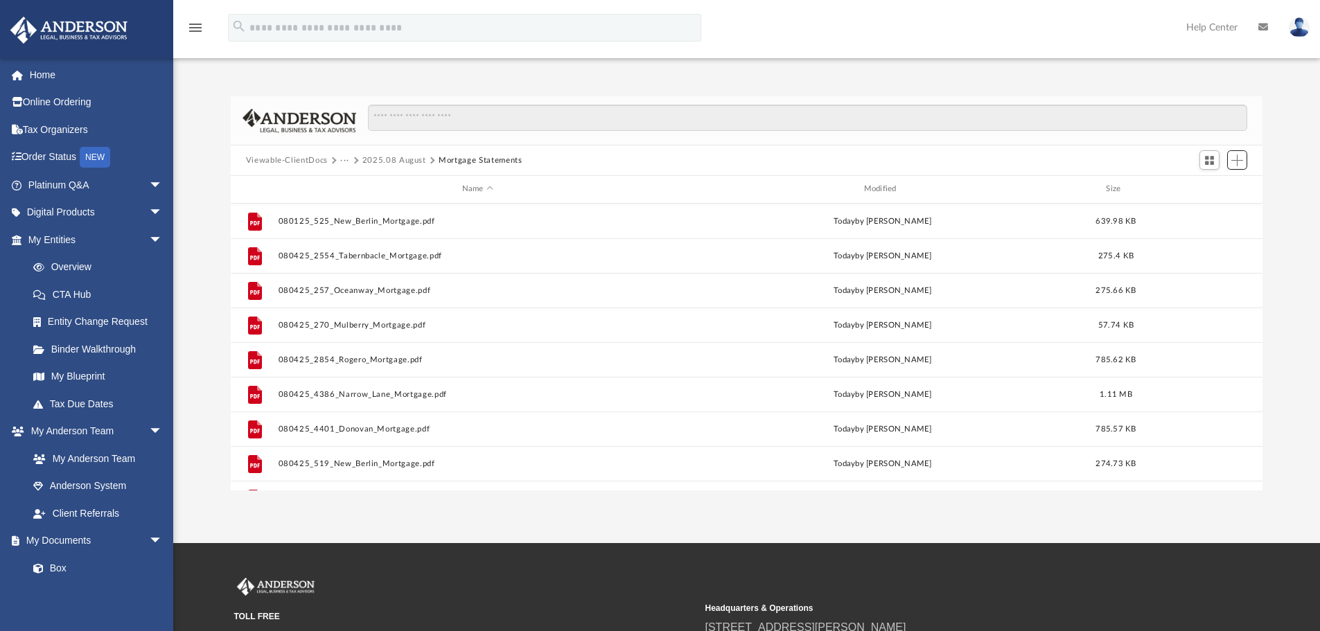
scroll to position [305, 1022]
click at [384, 157] on button "2025.08 August" at bounding box center [395, 161] width 64 height 12
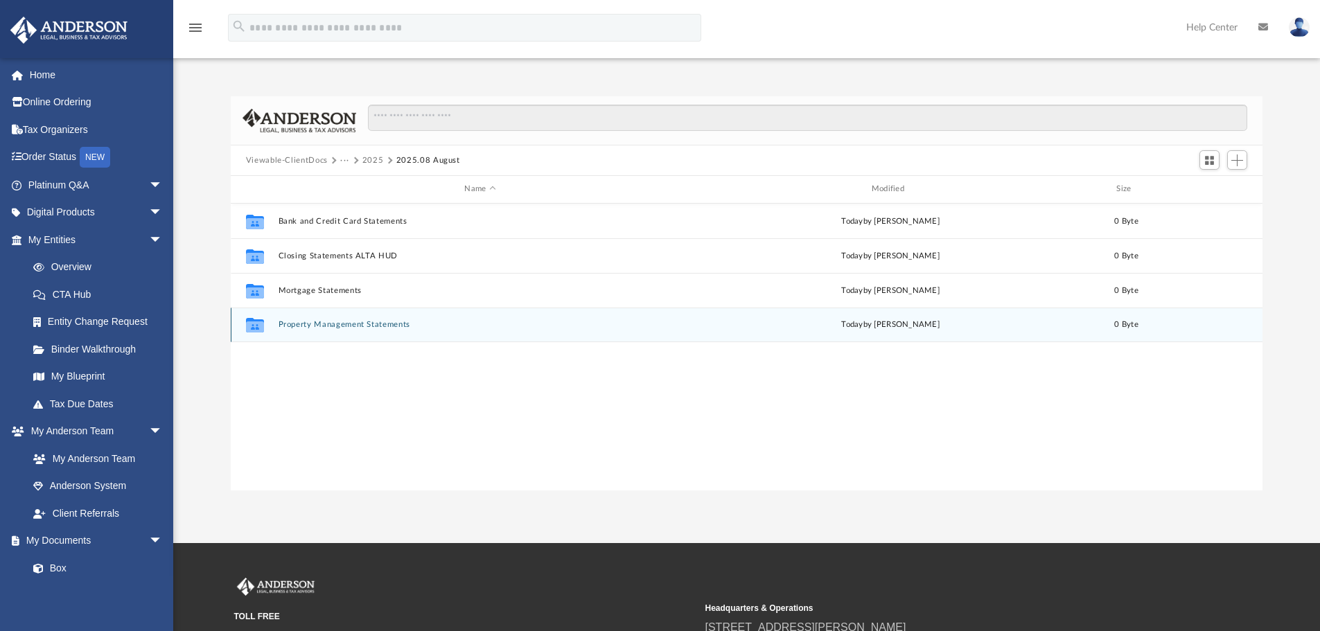
click at [344, 324] on button "Property Management Statements" at bounding box center [480, 324] width 404 height 9
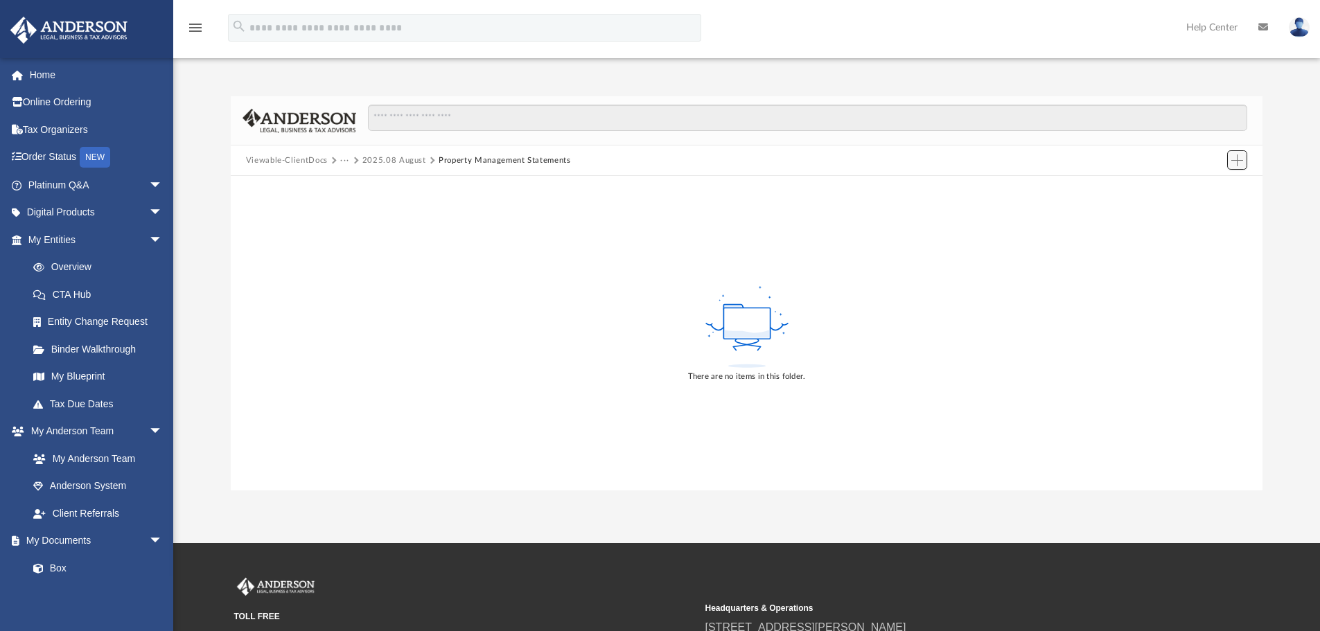
click at [1229, 163] on button "Add" at bounding box center [1238, 159] width 21 height 19
click at [1209, 186] on li "Upload" at bounding box center [1218, 188] width 44 height 15
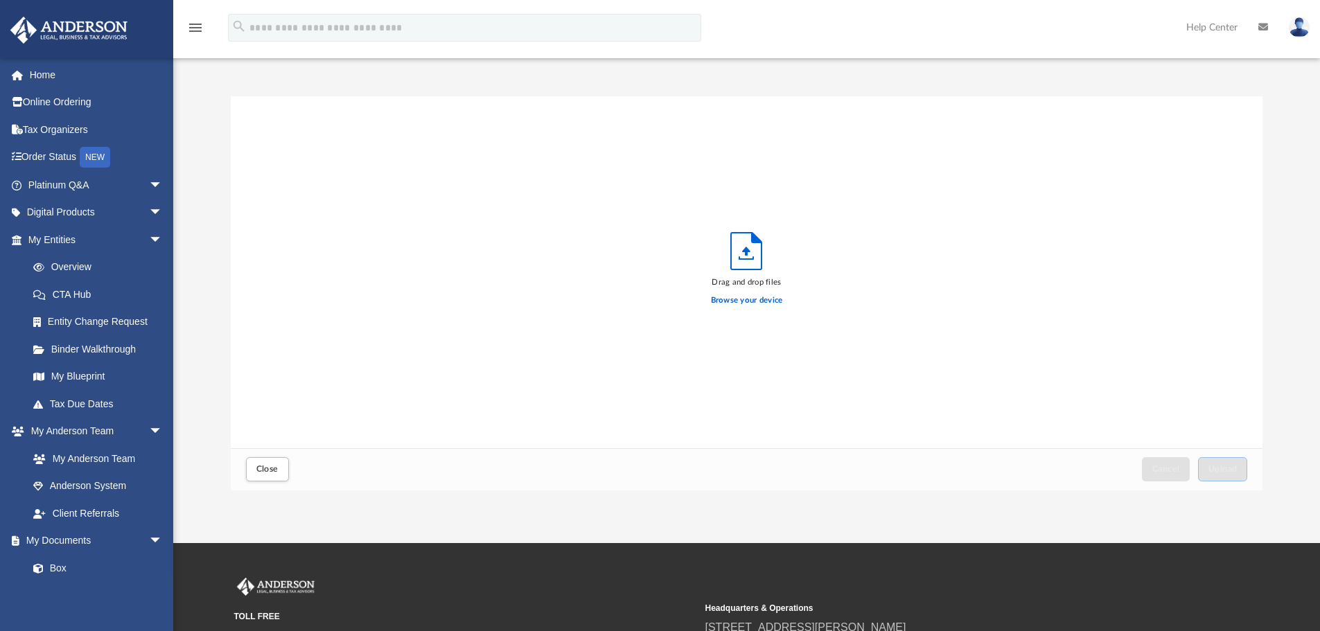
scroll to position [341, 1022]
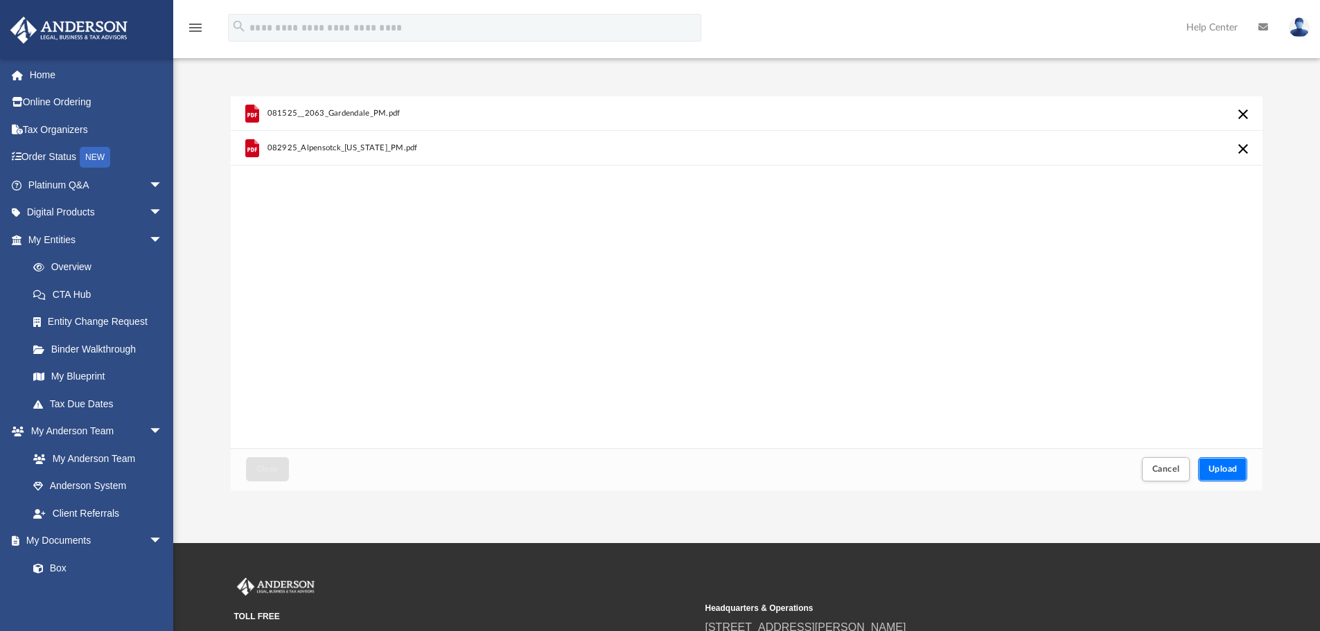
click at [1228, 463] on button "Upload" at bounding box center [1223, 469] width 50 height 24
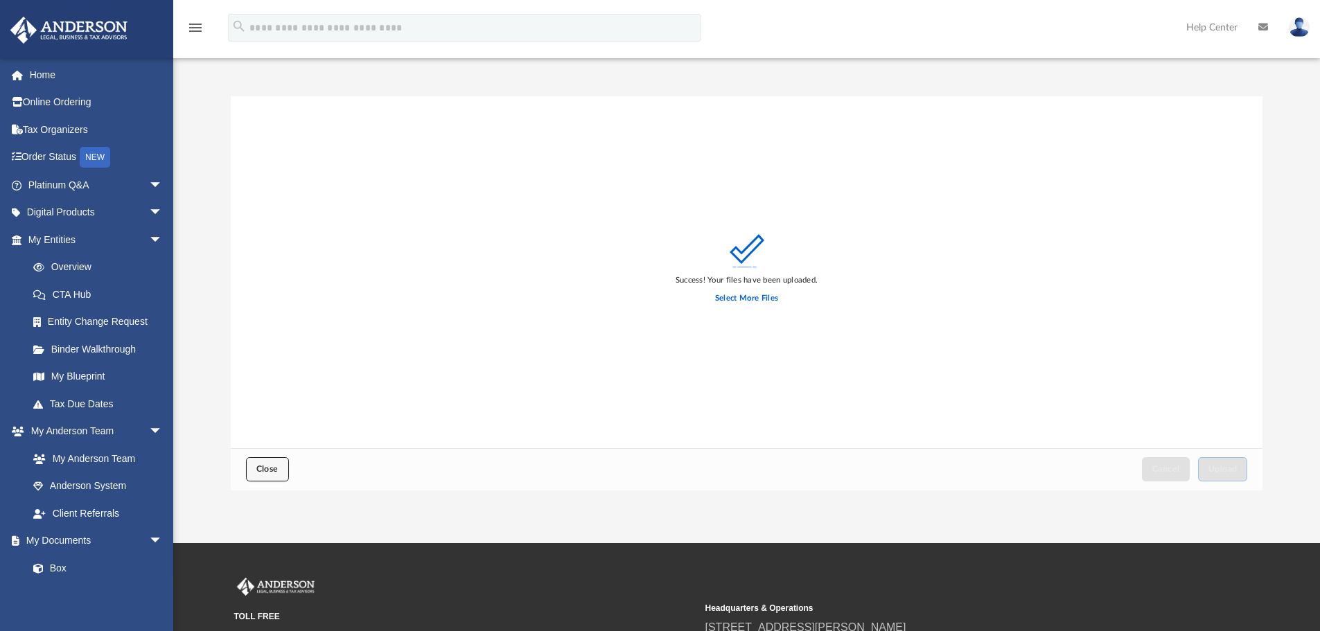
click at [282, 474] on button "Close" at bounding box center [267, 469] width 43 height 24
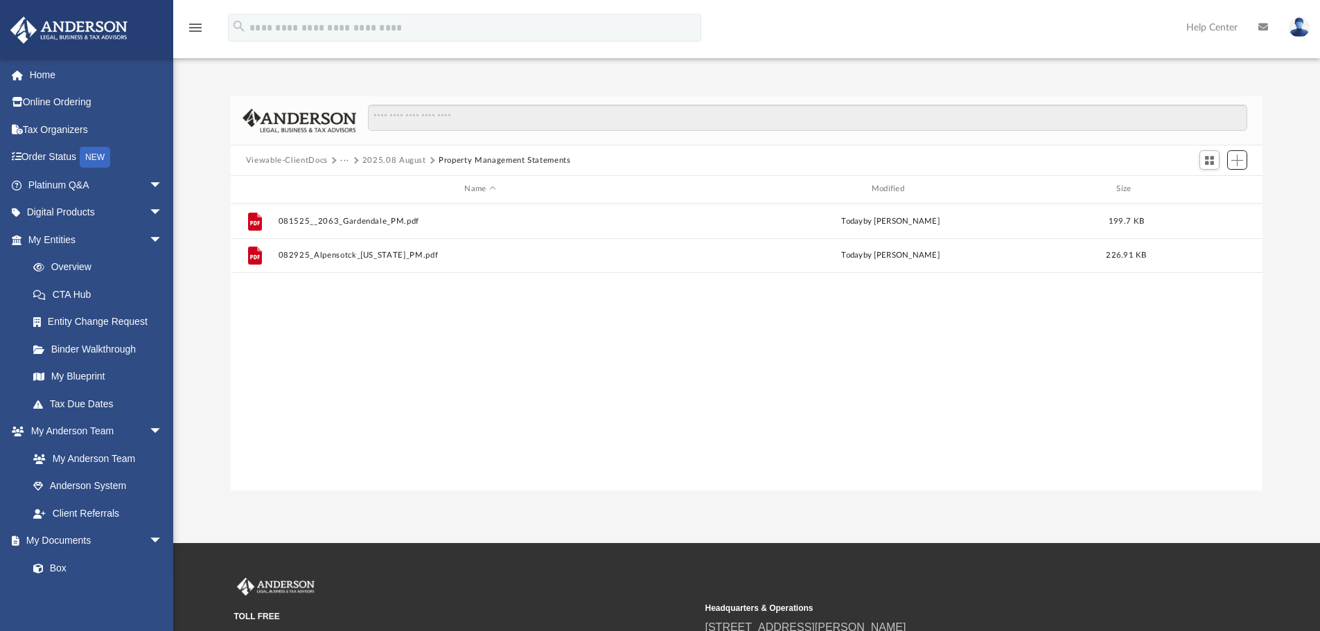
scroll to position [305, 1022]
